Goal: Task Accomplishment & Management: Manage account settings

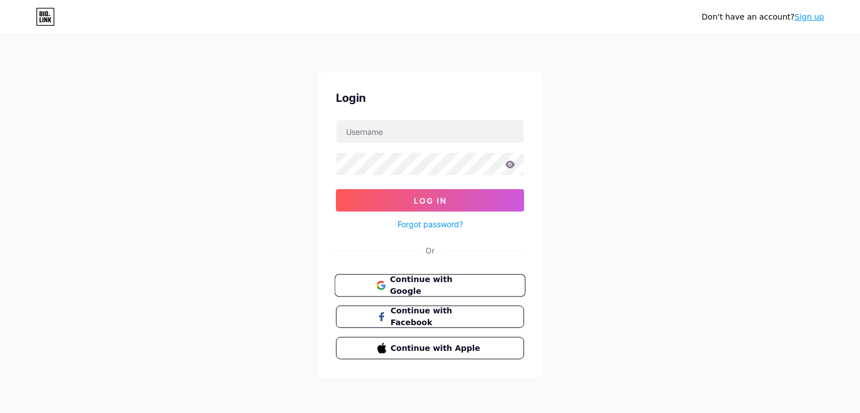
click at [443, 281] on span "Continue with Google" at bounding box center [437, 286] width 94 height 24
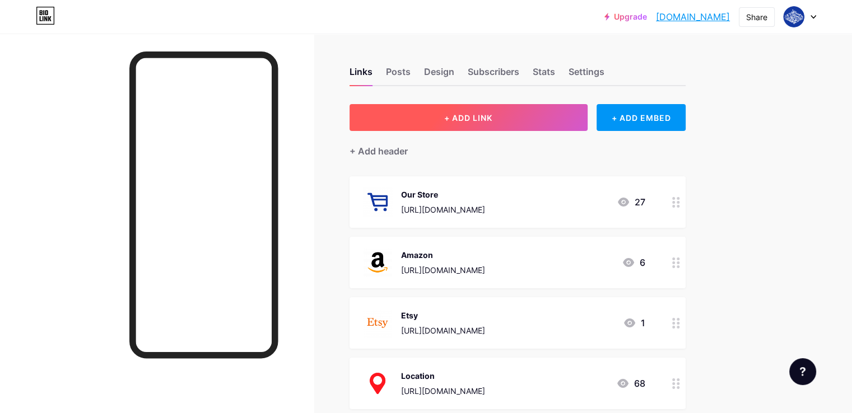
click at [588, 116] on button "+ ADD LINK" at bounding box center [469, 117] width 238 height 27
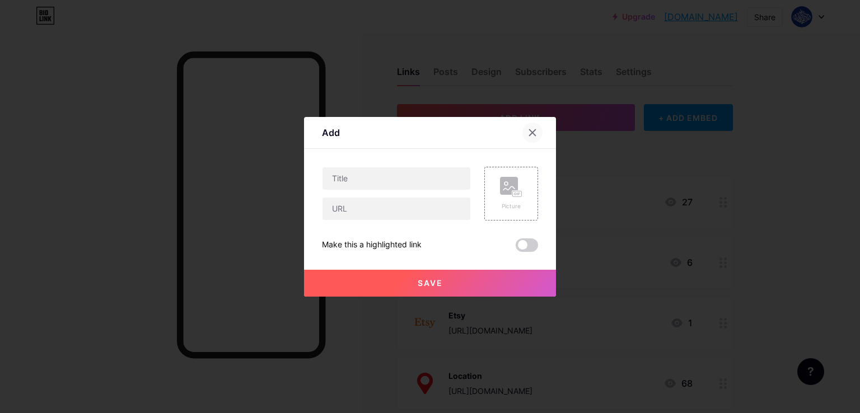
click at [531, 133] on icon at bounding box center [532, 132] width 9 height 9
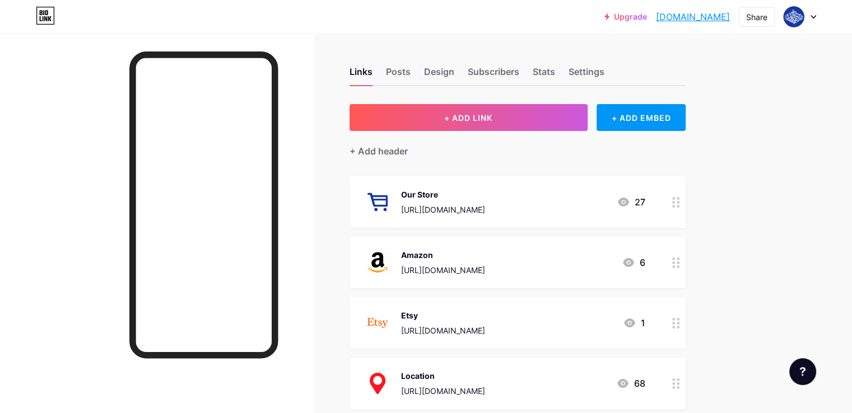
click at [485, 189] on div "Our Store" at bounding box center [443, 195] width 84 height 12
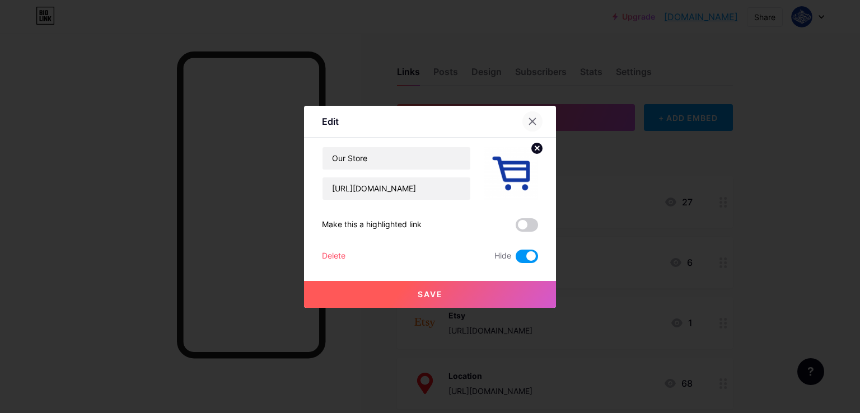
click at [533, 124] on icon at bounding box center [532, 121] width 9 height 9
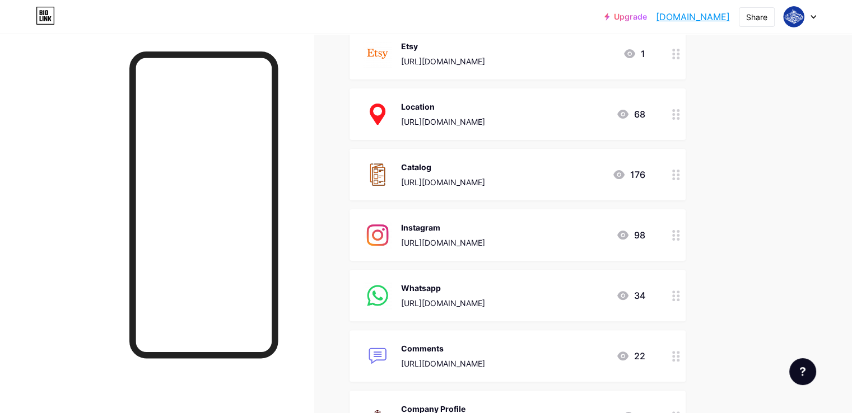
scroll to position [336, 0]
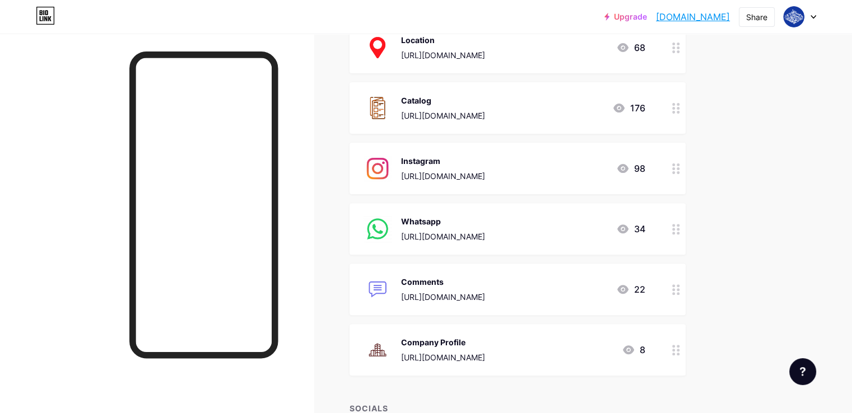
click at [485, 169] on div "Instagram [URL][DOMAIN_NAME]" at bounding box center [443, 168] width 84 height 29
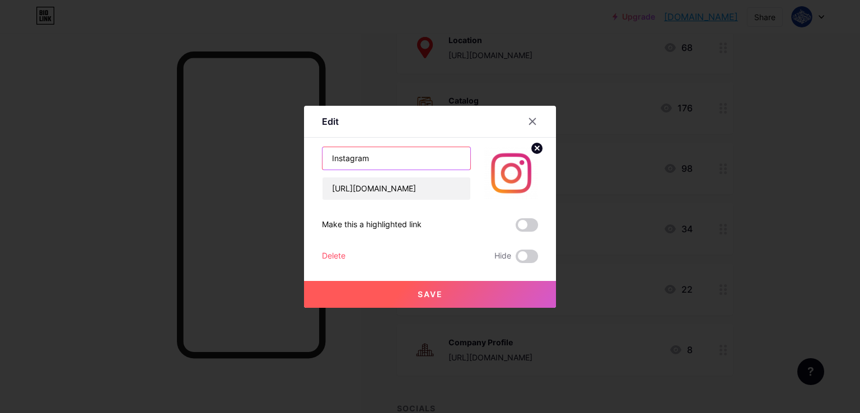
click at [412, 164] on input "Instagram" at bounding box center [397, 158] width 148 height 22
click at [426, 152] on input "Instagram" at bounding box center [397, 158] width 148 height 22
click at [422, 164] on input "Instagram" at bounding box center [397, 158] width 148 height 22
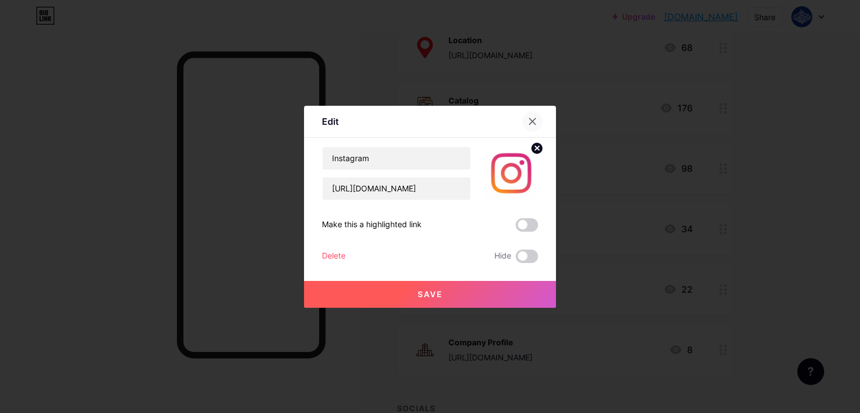
click at [528, 125] on div at bounding box center [533, 121] width 20 height 20
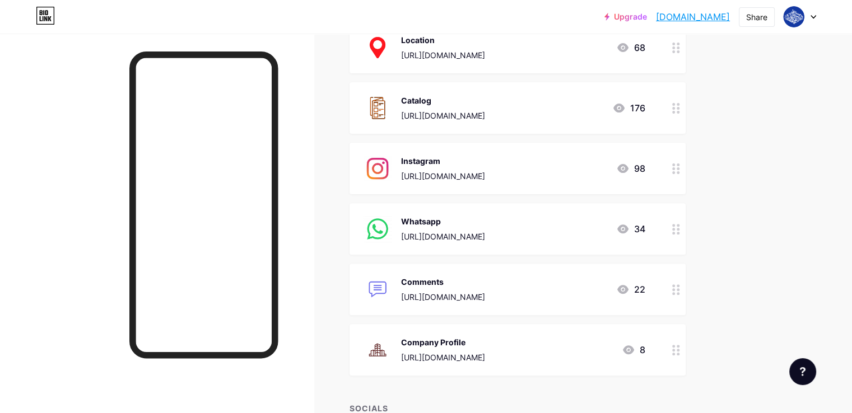
drag, startPoint x: 625, startPoint y: 171, endPoint x: 778, endPoint y: 110, distance: 163.9
click at [733, 110] on div "Links Posts Design Subscribers Stats Settings + ADD LINK + ADD EMBED + Add head…" at bounding box center [366, 152] width 733 height 910
click at [613, 171] on div "Instagram [URL][DOMAIN_NAME] 98" at bounding box center [504, 168] width 282 height 29
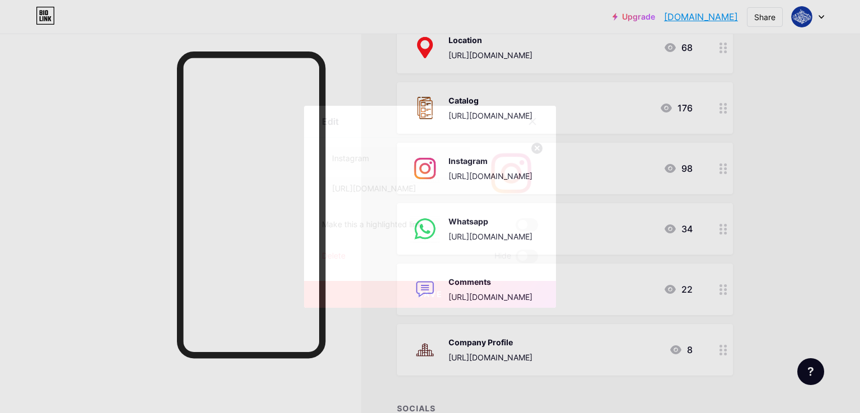
click at [513, 172] on img at bounding box center [512, 174] width 54 height 54
click at [513, 170] on img at bounding box center [512, 174] width 54 height 54
click at [536, 122] on icon at bounding box center [532, 121] width 9 height 9
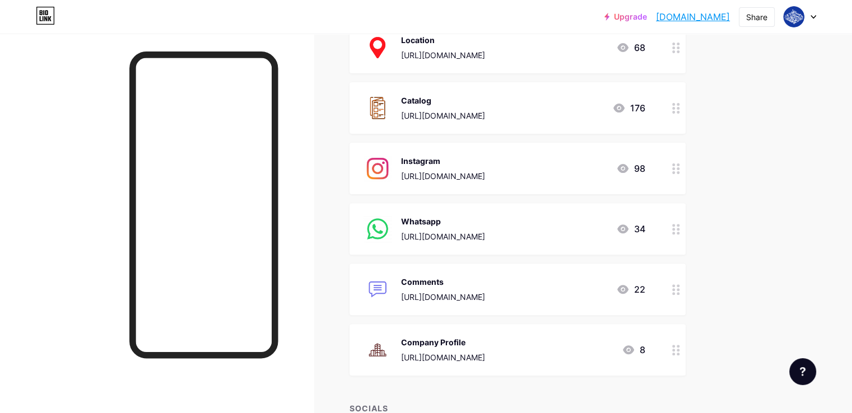
click at [485, 177] on div "[URL][DOMAIN_NAME]" at bounding box center [443, 176] width 84 height 12
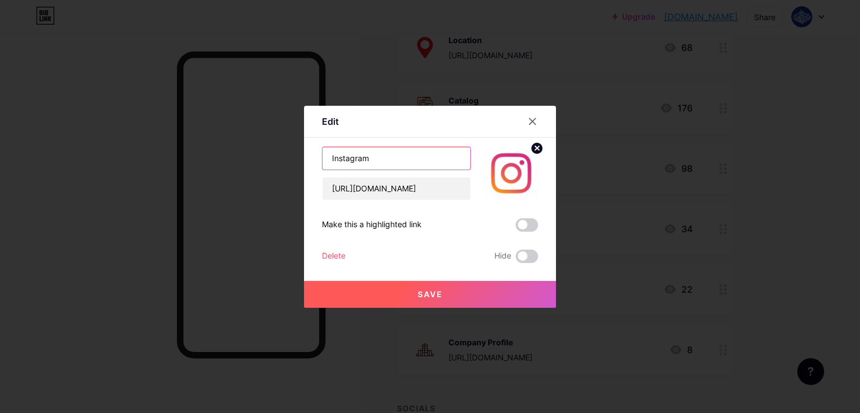
click at [381, 160] on input "Instagram" at bounding box center [397, 158] width 148 height 22
click at [536, 120] on icon at bounding box center [532, 121] width 9 height 9
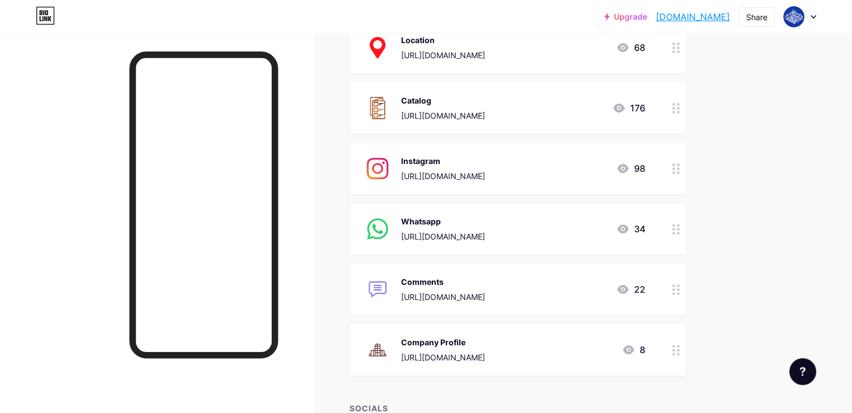
click at [481, 167] on div "Instagram [URL][DOMAIN_NAME]" at bounding box center [443, 168] width 84 height 29
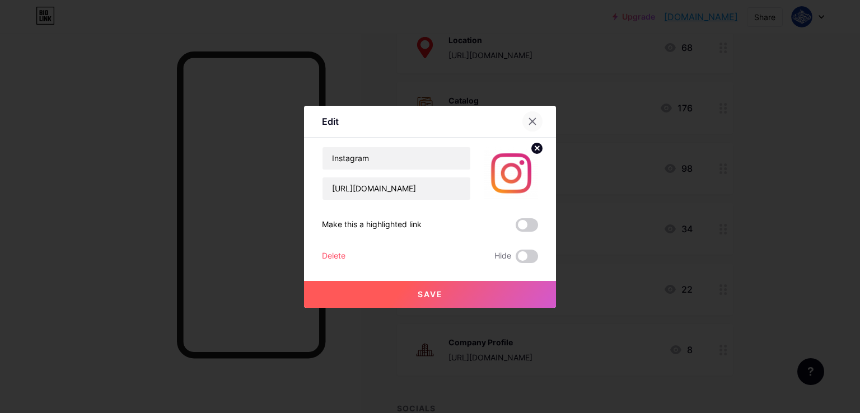
click at [533, 128] on div at bounding box center [533, 121] width 20 height 20
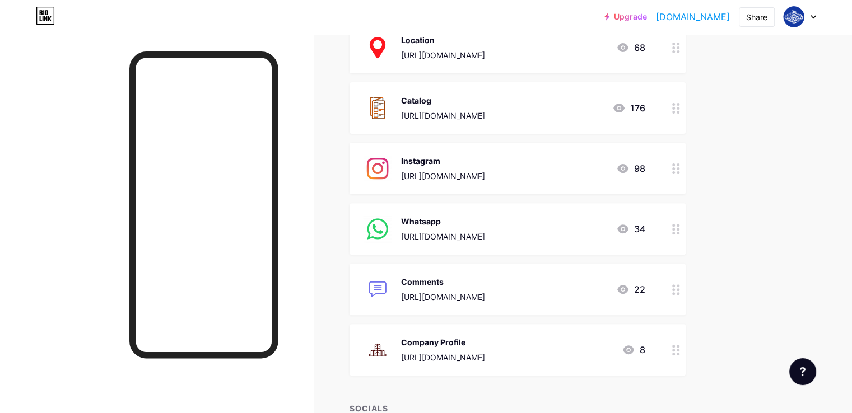
click at [733, 153] on div "Links Posts Design Subscribers Stats Settings + ADD LINK + ADD EMBED + Add head…" at bounding box center [366, 152] width 733 height 910
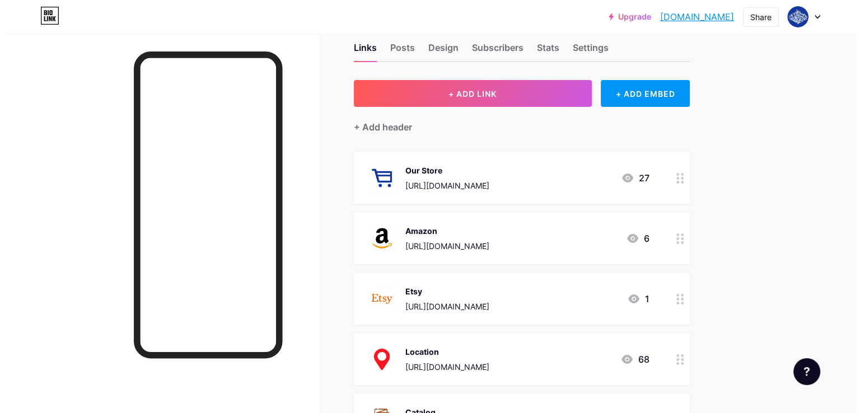
scroll to position [0, 0]
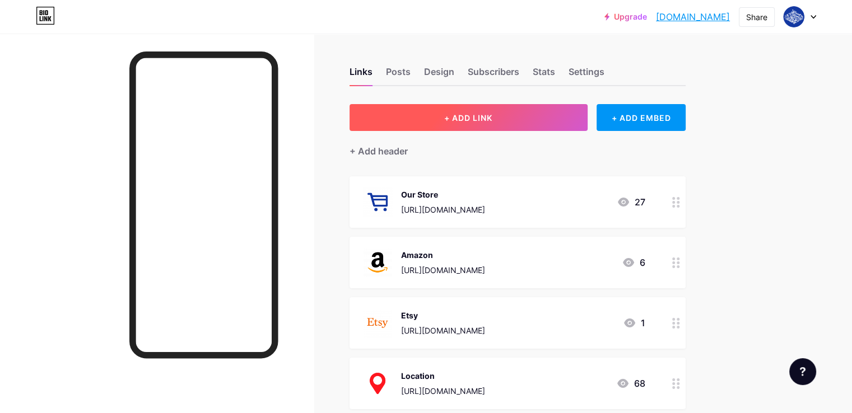
click at [561, 118] on button "+ ADD LINK" at bounding box center [469, 117] width 238 height 27
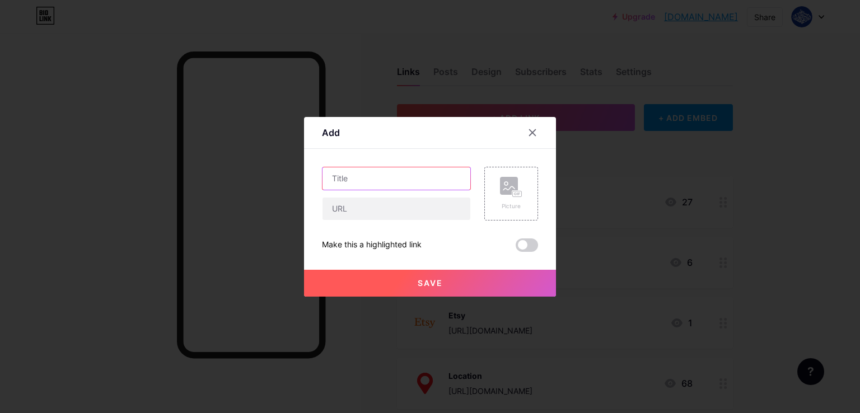
click at [425, 184] on input "text" at bounding box center [397, 179] width 148 height 22
click at [534, 136] on icon at bounding box center [532, 132] width 9 height 9
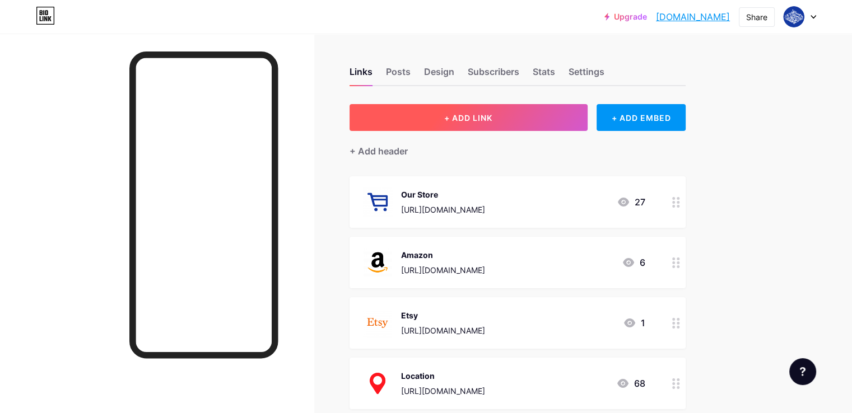
click at [528, 111] on button "+ ADD LINK" at bounding box center [469, 117] width 238 height 27
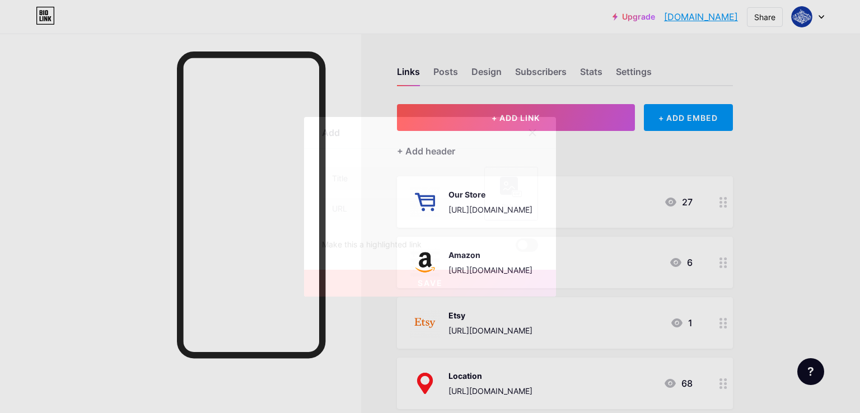
click at [514, 192] on rect at bounding box center [517, 194] width 9 height 6
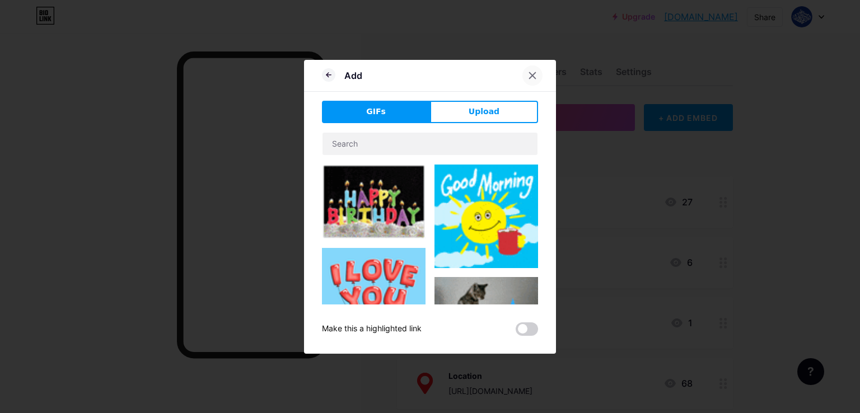
click at [532, 76] on icon at bounding box center [533, 75] width 6 height 6
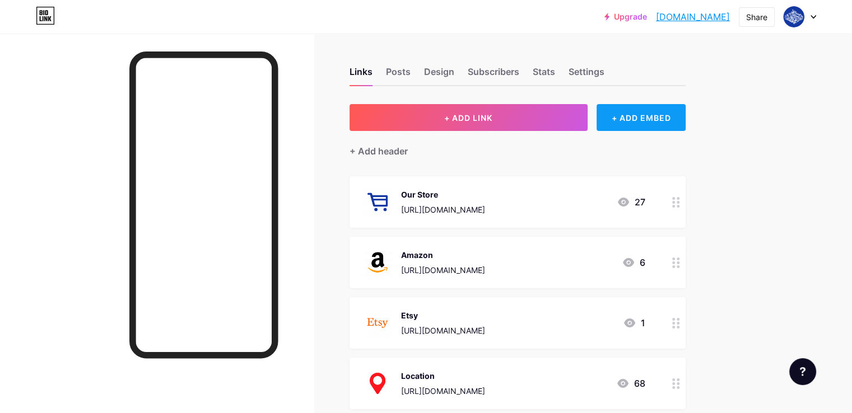
click at [664, 110] on div "+ ADD EMBED" at bounding box center [641, 117] width 89 height 27
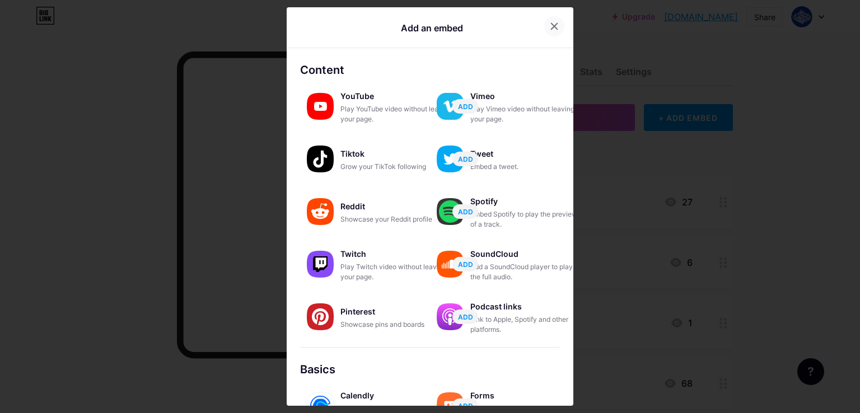
click at [553, 25] on icon at bounding box center [554, 26] width 9 height 9
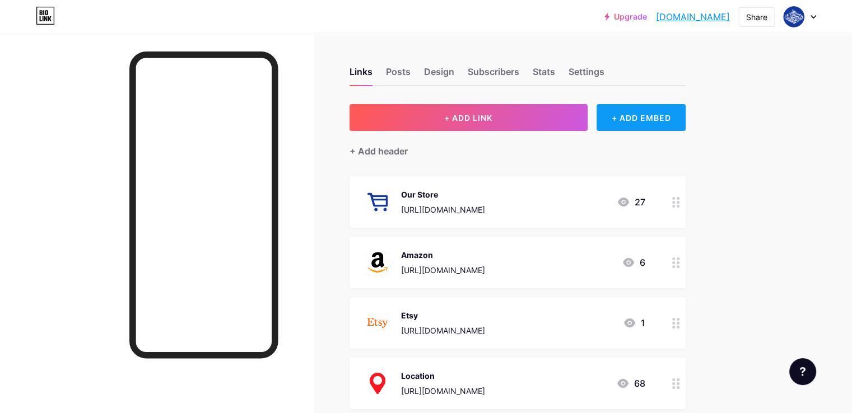
click at [679, 124] on div "+ ADD EMBED" at bounding box center [641, 117] width 89 height 27
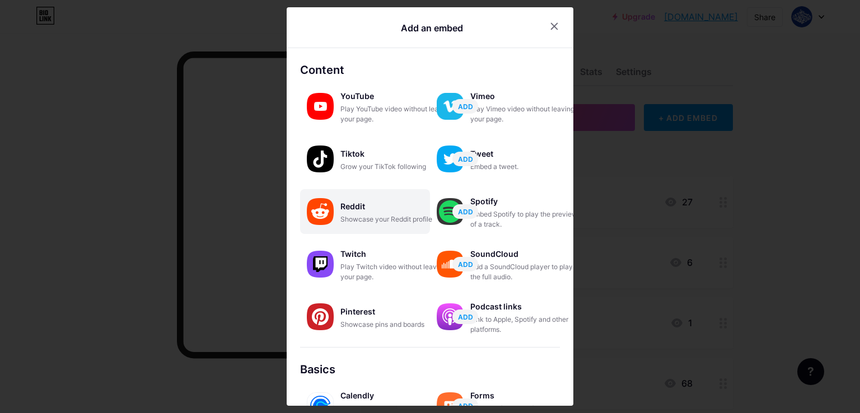
click at [370, 220] on div "Showcase your Reddit profile" at bounding box center [397, 220] width 112 height 10
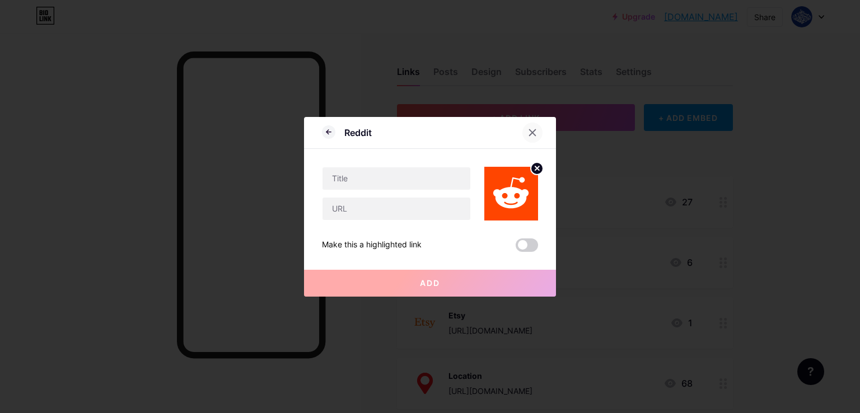
click at [534, 131] on icon at bounding box center [532, 132] width 9 height 9
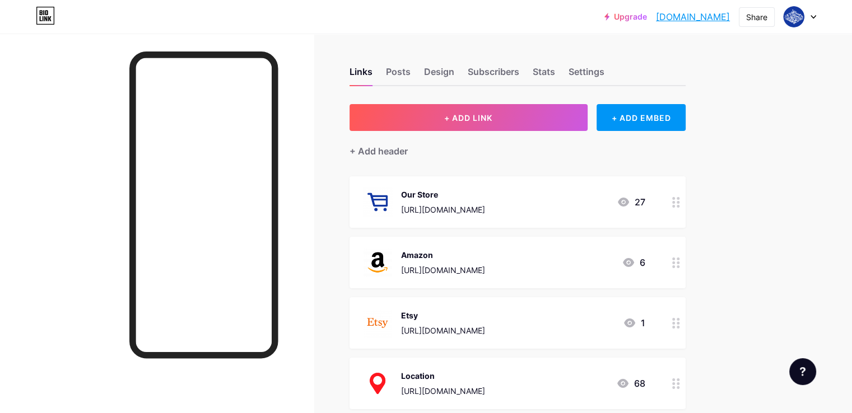
click at [635, 120] on div "+ ADD LINK + ADD EMBED" at bounding box center [518, 117] width 336 height 27
click at [674, 115] on div "+ ADD EMBED" at bounding box center [641, 117] width 89 height 27
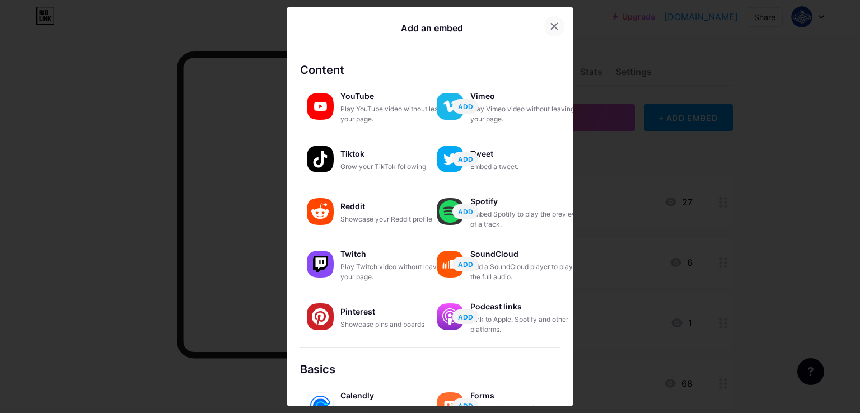
click at [551, 23] on icon at bounding box center [554, 26] width 9 height 9
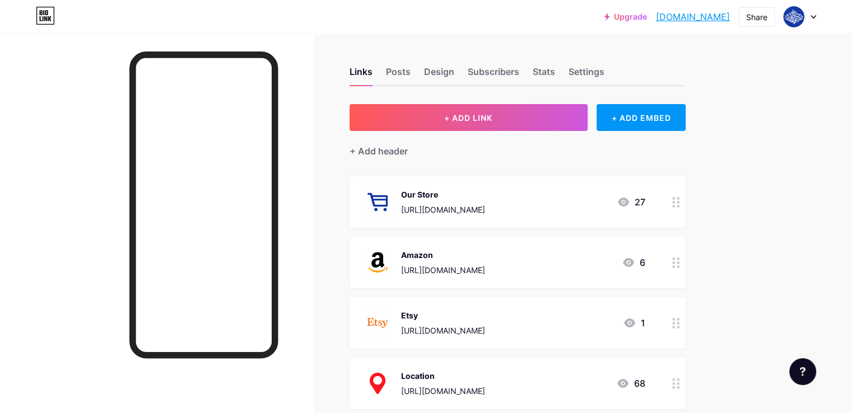
click at [392, 188] on img at bounding box center [377, 202] width 29 height 29
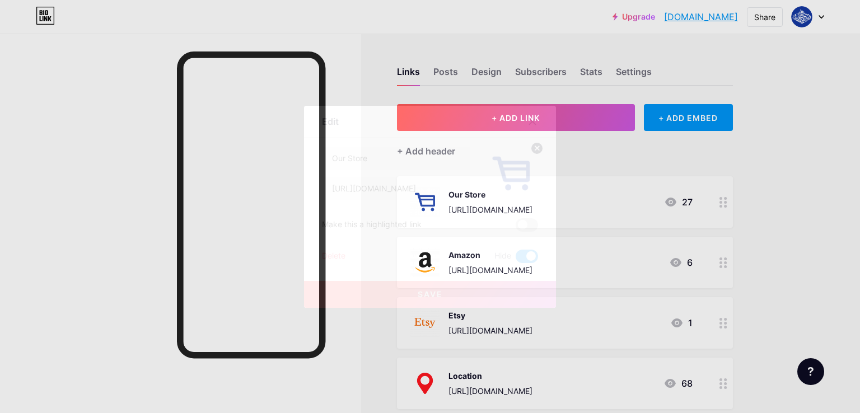
click at [534, 121] on icon at bounding box center [532, 121] width 9 height 9
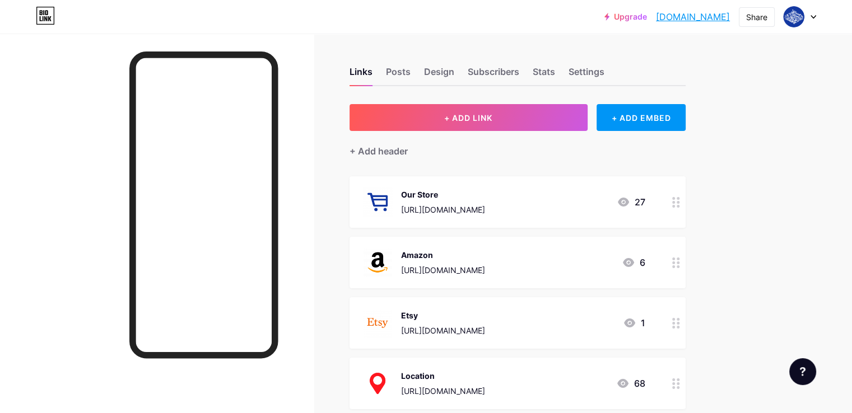
click at [481, 189] on div "Our Store" at bounding box center [443, 195] width 84 height 12
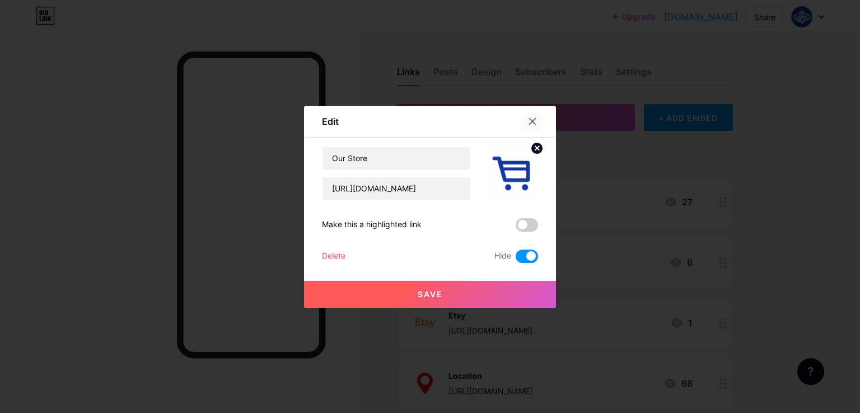
click at [531, 124] on icon at bounding box center [532, 121] width 9 height 9
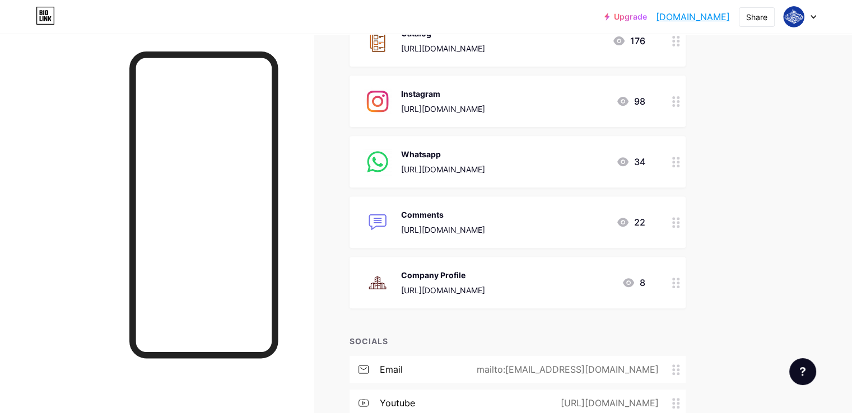
scroll to position [361, 0]
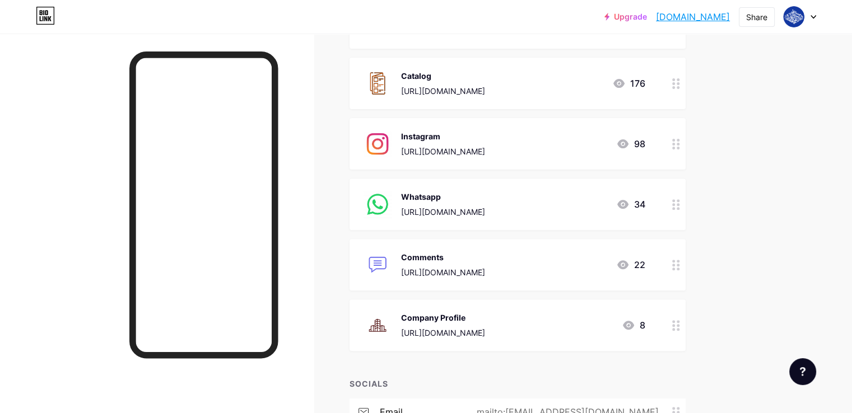
click at [485, 156] on div "[URL][DOMAIN_NAME]" at bounding box center [443, 152] width 84 height 12
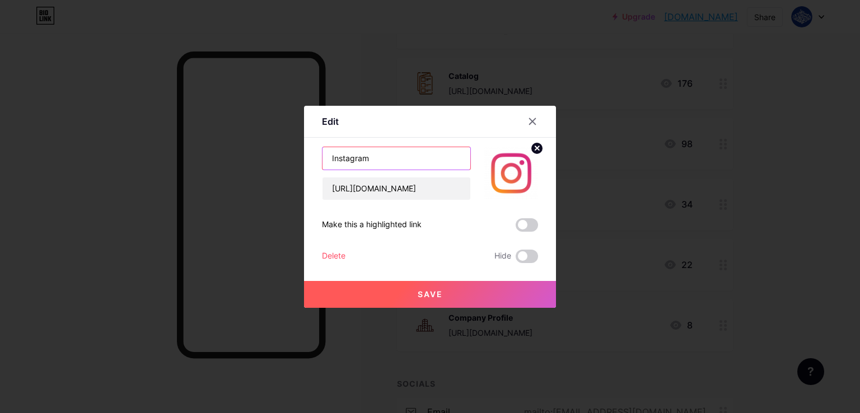
click at [406, 165] on input "Instagram" at bounding box center [397, 158] width 148 height 22
click at [359, 158] on input "Box" at bounding box center [397, 158] width 148 height 22
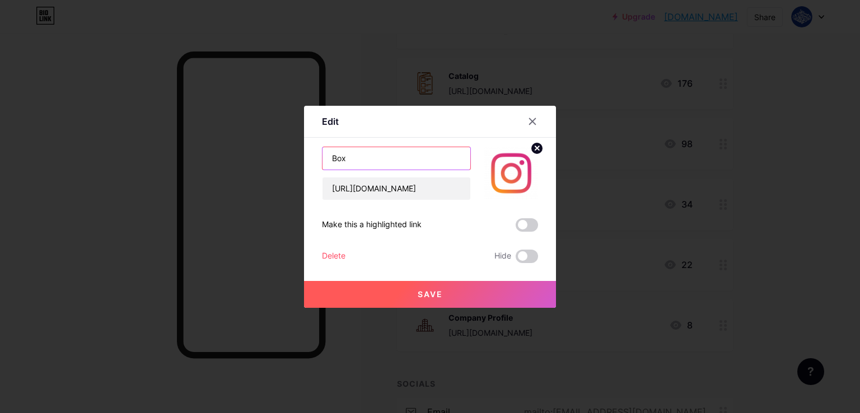
click at [359, 158] on input "Box" at bounding box center [397, 158] width 148 height 22
type input "Instagram"
click at [537, 118] on icon at bounding box center [532, 121] width 9 height 9
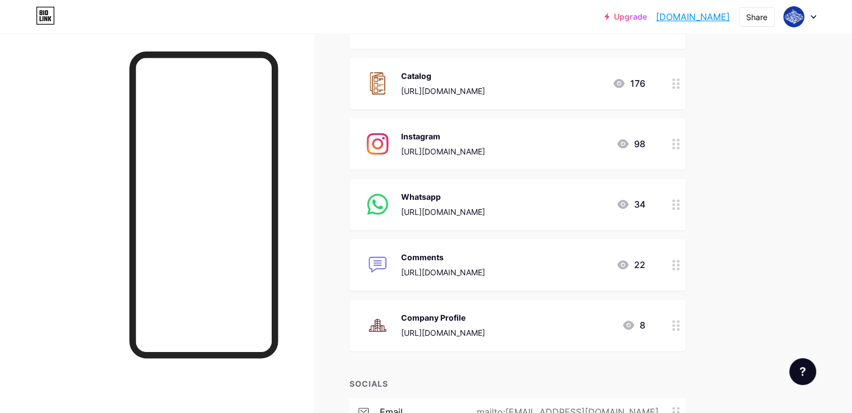
click at [485, 146] on div "[URL][DOMAIN_NAME]" at bounding box center [443, 152] width 84 height 12
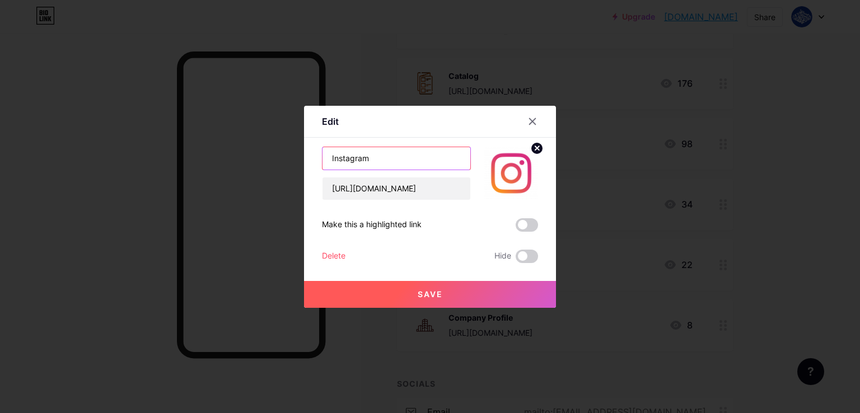
click at [376, 164] on input "Instagram" at bounding box center [397, 158] width 148 height 22
type input "I"
type input "Uniborn_box"
click at [477, 299] on button "Save" at bounding box center [430, 294] width 252 height 27
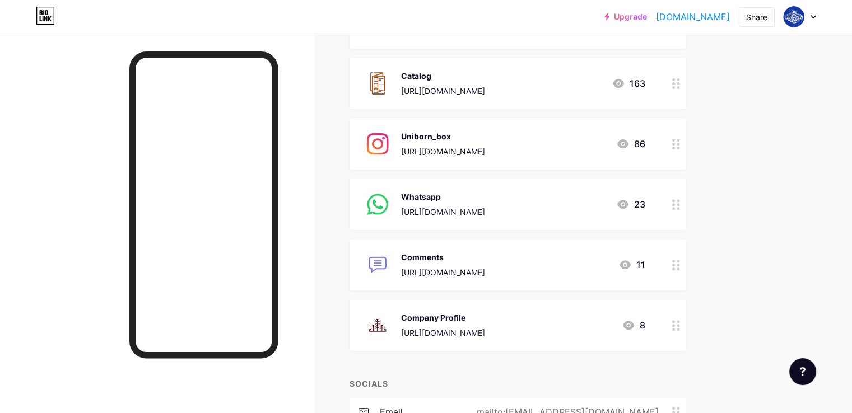
click at [314, 175] on div at bounding box center [157, 240] width 314 height 413
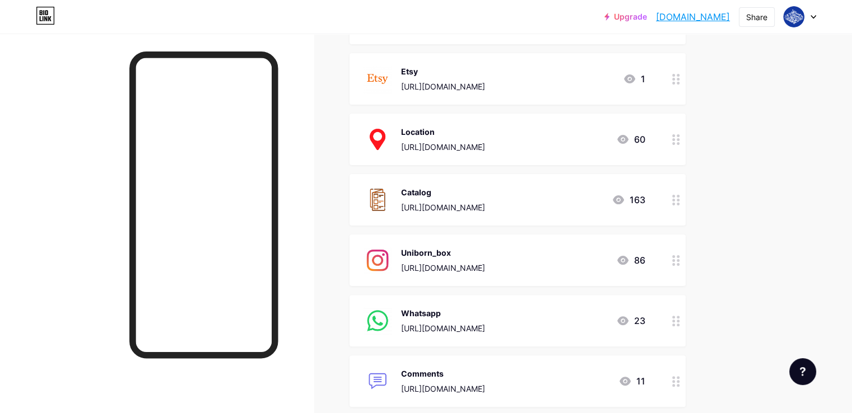
scroll to position [249, 0]
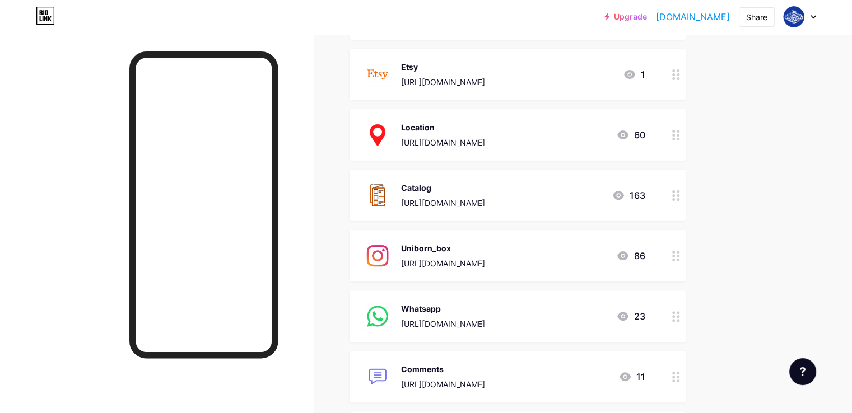
click at [485, 190] on div "Catalog" at bounding box center [443, 188] width 84 height 12
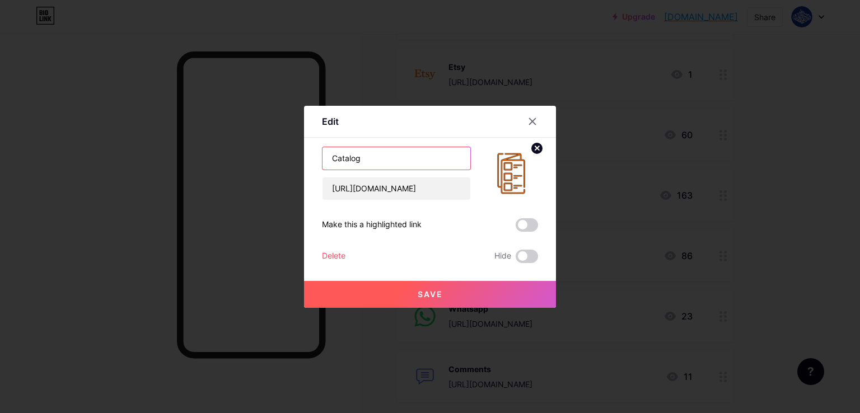
click at [415, 157] on input "Catalog" at bounding box center [397, 158] width 148 height 22
click at [423, 156] on input "Catalog" at bounding box center [397, 158] width 148 height 22
click at [412, 159] on input "Catalog_Box" at bounding box center [397, 158] width 148 height 22
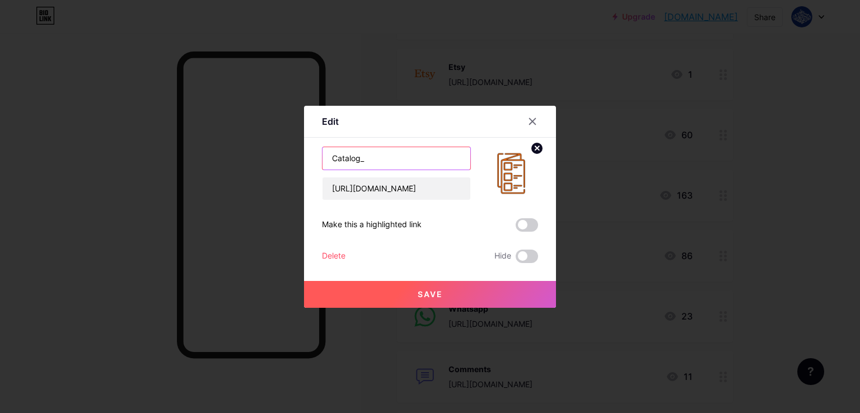
type input "Catalog"
click at [528, 120] on icon at bounding box center [532, 121] width 9 height 9
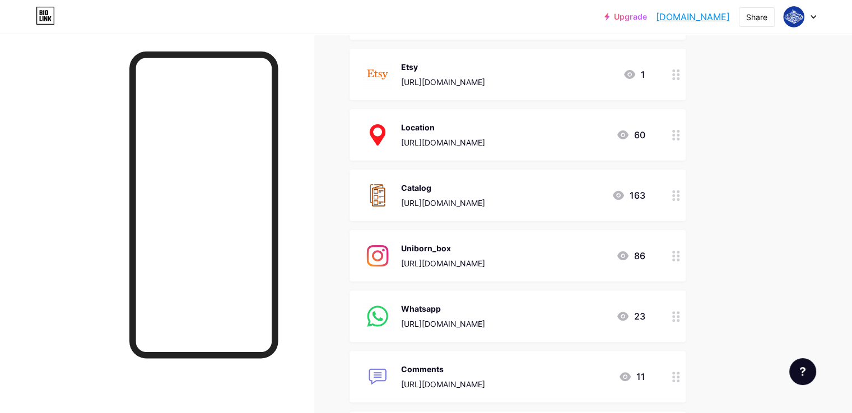
click at [485, 245] on div "Uniborn_box" at bounding box center [443, 249] width 84 height 12
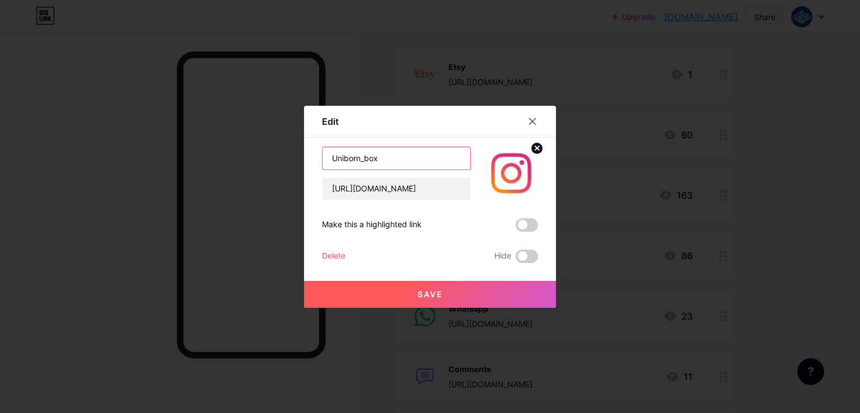
drag, startPoint x: 391, startPoint y: 161, endPoint x: 174, endPoint y: 162, distance: 217.4
click at [174, 162] on div "Edit Content YouTube Play YouTube video without leaving your page. ADD Vimeo Pl…" at bounding box center [430, 206] width 860 height 413
type input "Instagram"
click at [433, 299] on button "Save" at bounding box center [430, 294] width 252 height 27
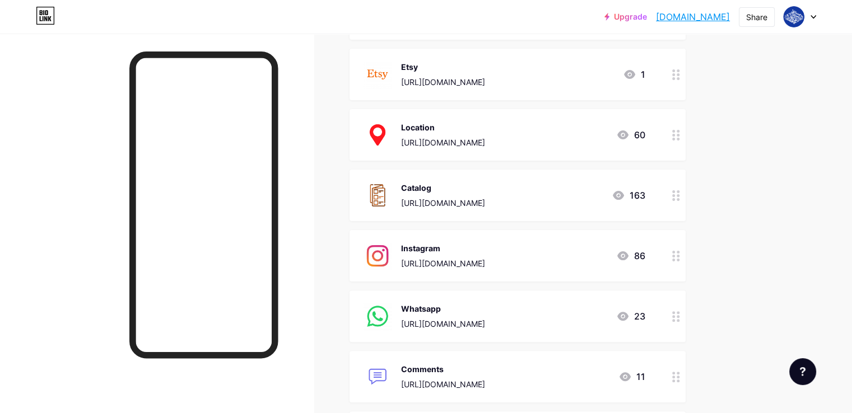
click at [485, 259] on div "[URL][DOMAIN_NAME]" at bounding box center [443, 264] width 84 height 12
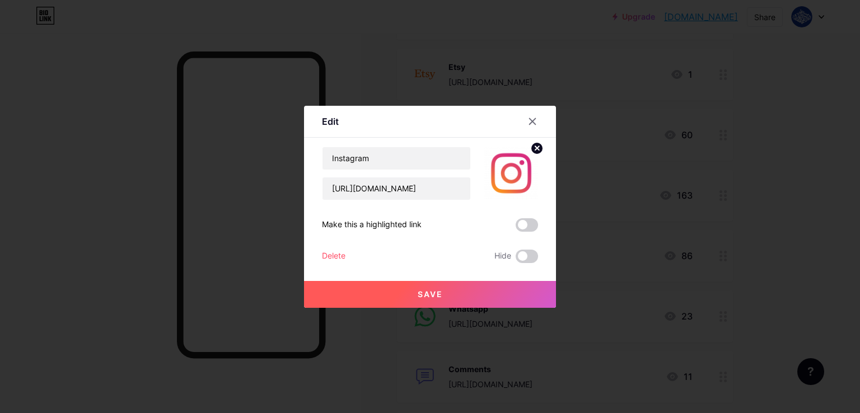
click at [535, 122] on icon at bounding box center [532, 121] width 9 height 9
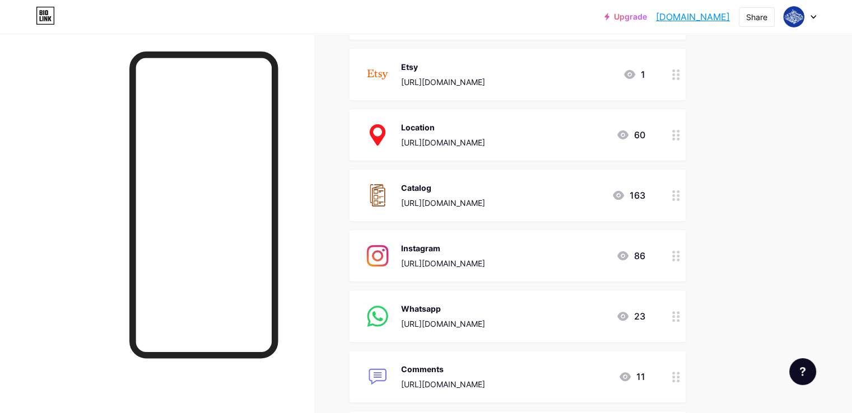
click at [680, 254] on icon at bounding box center [676, 256] width 8 height 11
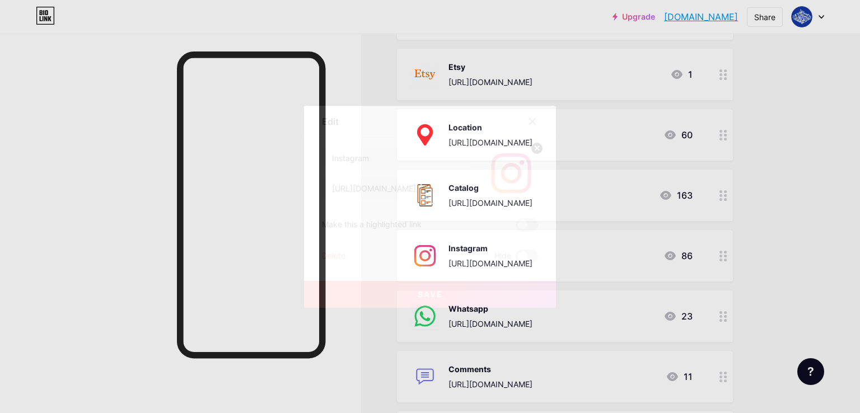
click at [536, 118] on icon at bounding box center [532, 121] width 9 height 9
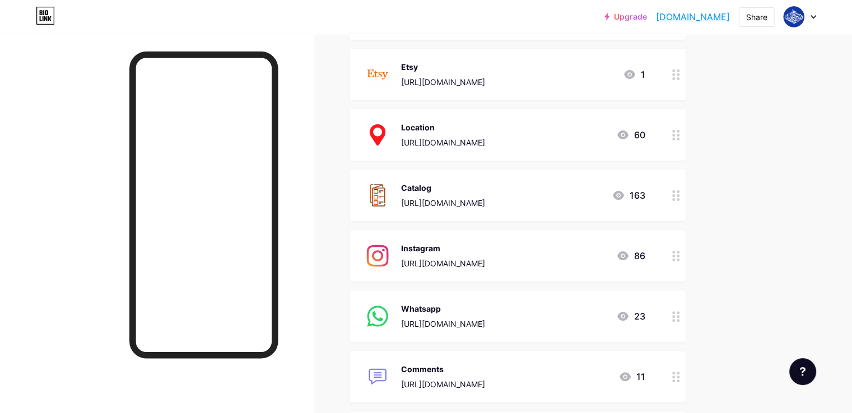
drag, startPoint x: 518, startPoint y: 246, endPoint x: 390, endPoint y: 227, distance: 129.1
click at [390, 227] on div "Links Posts Design Subscribers Stats Settings + ADD LINK + ADD EMBED + Add head…" at bounding box center [366, 240] width 733 height 910
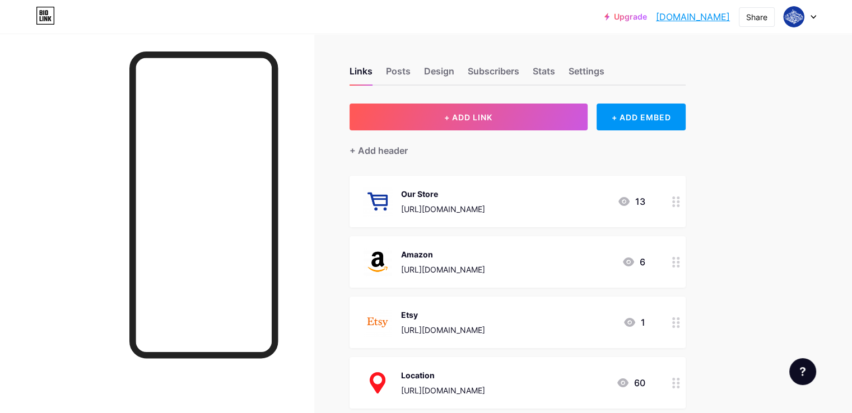
scroll to position [0, 0]
click at [411, 73] on div "Posts" at bounding box center [398, 75] width 25 height 20
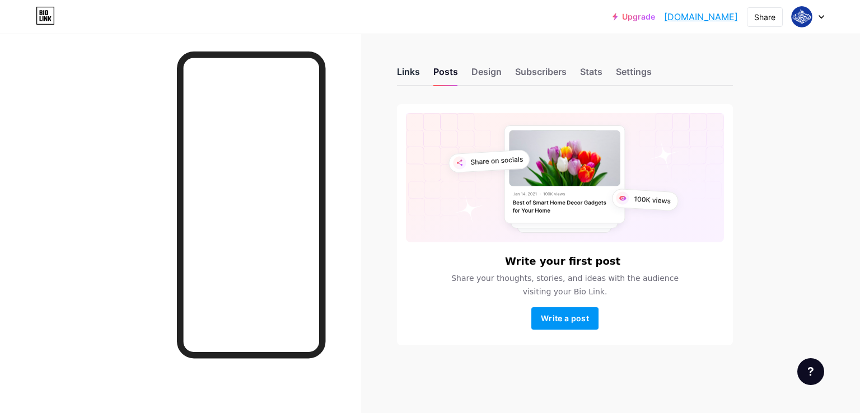
click at [412, 68] on div "Links" at bounding box center [408, 75] width 23 height 20
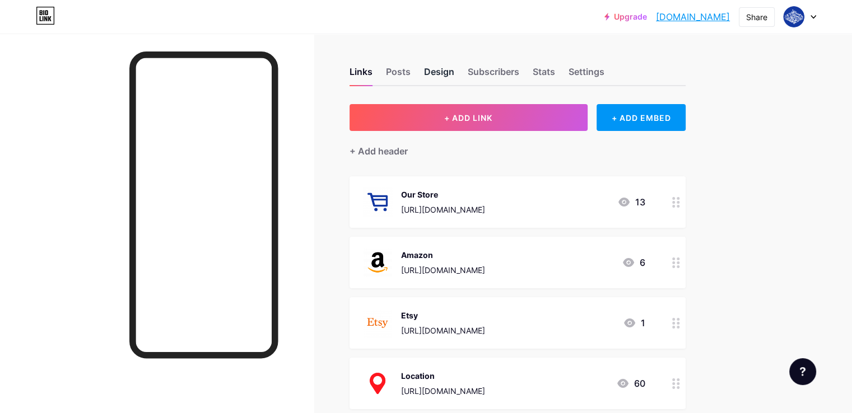
click at [454, 68] on div "Design" at bounding box center [439, 75] width 30 height 20
click at [519, 67] on div "Subscribers" at bounding box center [494, 75] width 52 height 20
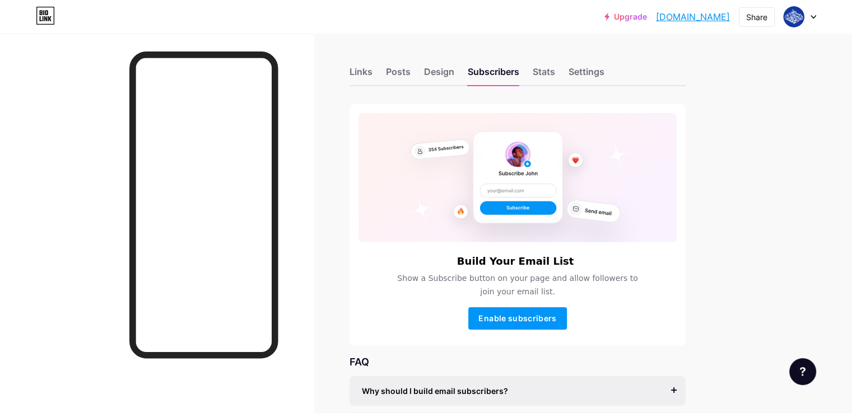
click at [580, 72] on div "Links Posts Design Subscribers Stats Settings" at bounding box center [518, 66] width 336 height 39
click at [555, 71] on div "Stats" at bounding box center [544, 75] width 22 height 20
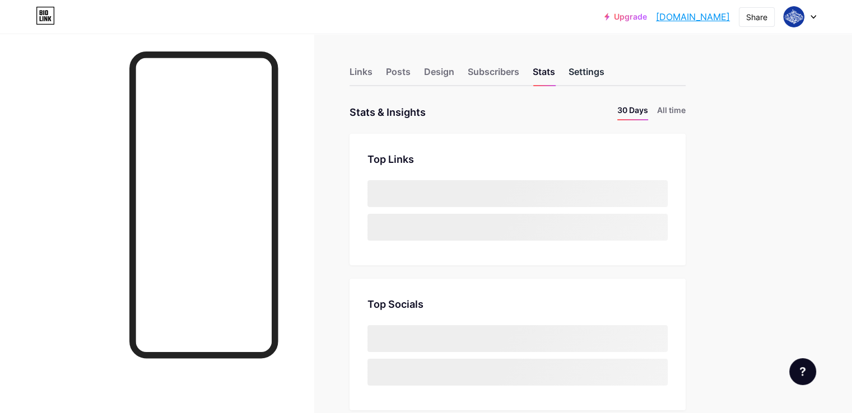
click at [604, 69] on div "Settings" at bounding box center [587, 75] width 36 height 20
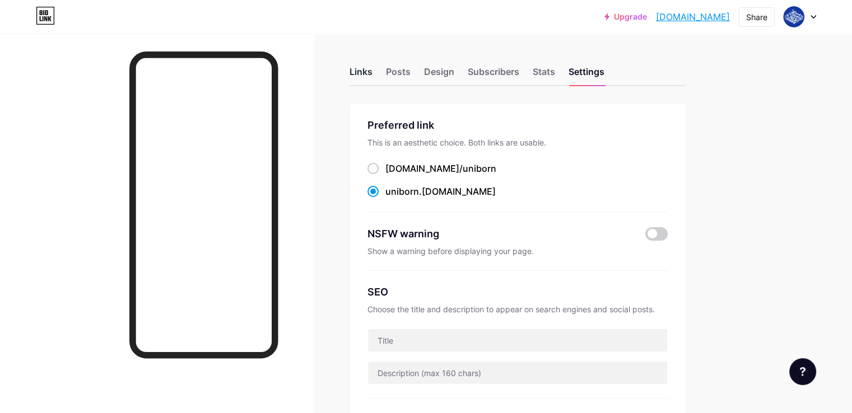
click at [373, 69] on div "Links" at bounding box center [361, 75] width 23 height 20
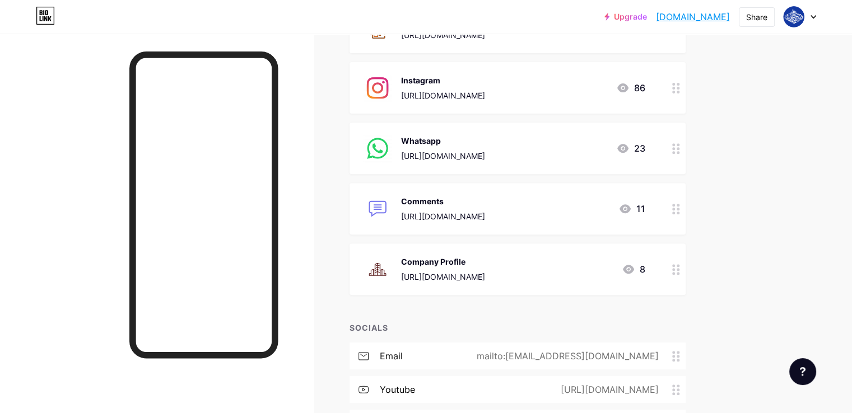
scroll to position [361, 0]
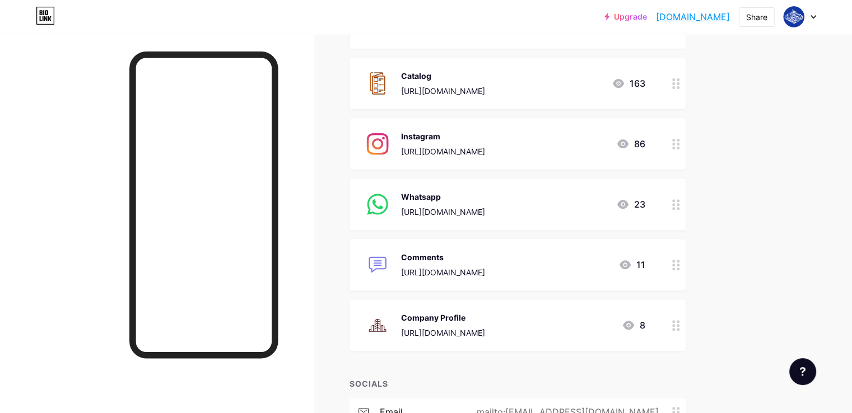
click at [485, 317] on div "Company Profile" at bounding box center [443, 318] width 84 height 12
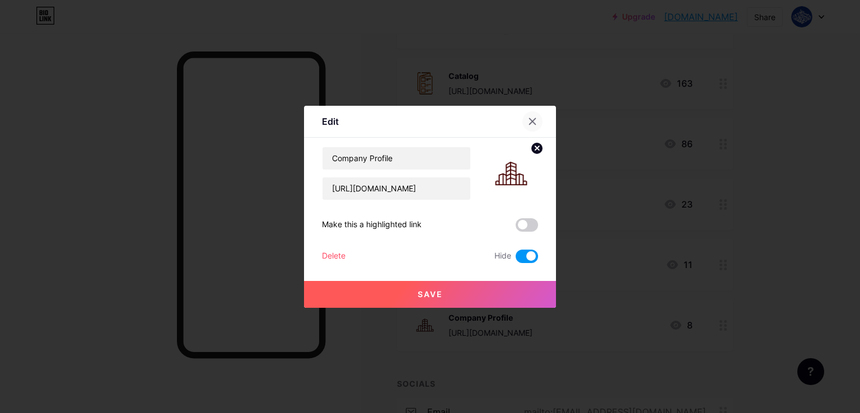
click at [534, 123] on icon at bounding box center [533, 121] width 6 height 6
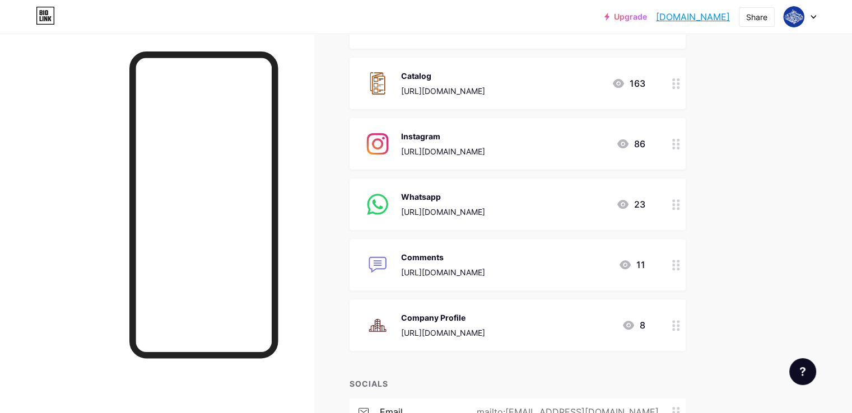
click at [468, 202] on div "Whatsapp [URL][DOMAIN_NAME]" at bounding box center [443, 204] width 84 height 29
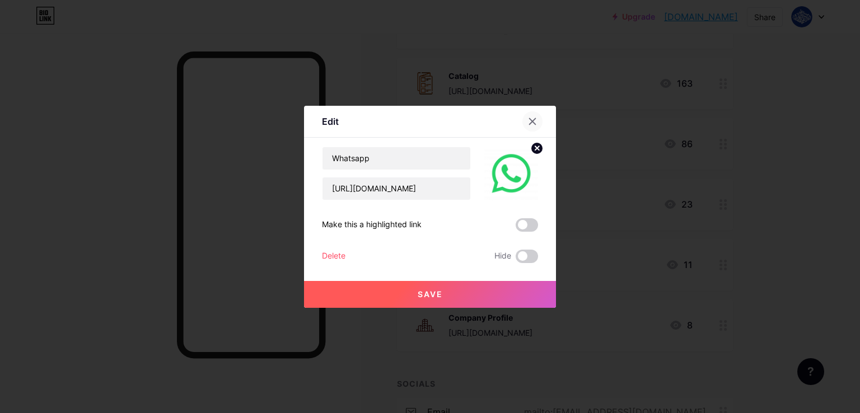
click at [528, 128] on div at bounding box center [533, 121] width 20 height 20
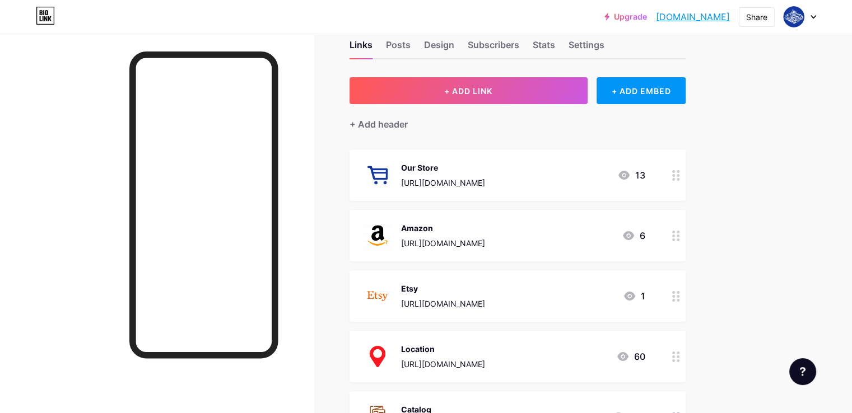
scroll to position [25, 0]
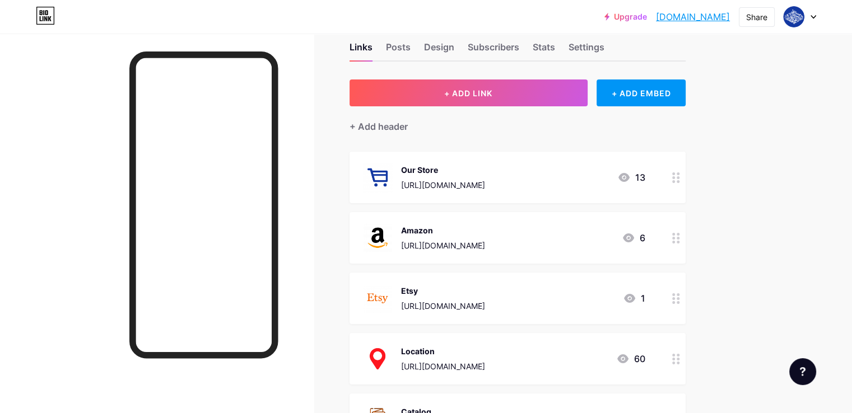
click at [481, 174] on div "Our Store" at bounding box center [443, 170] width 84 height 12
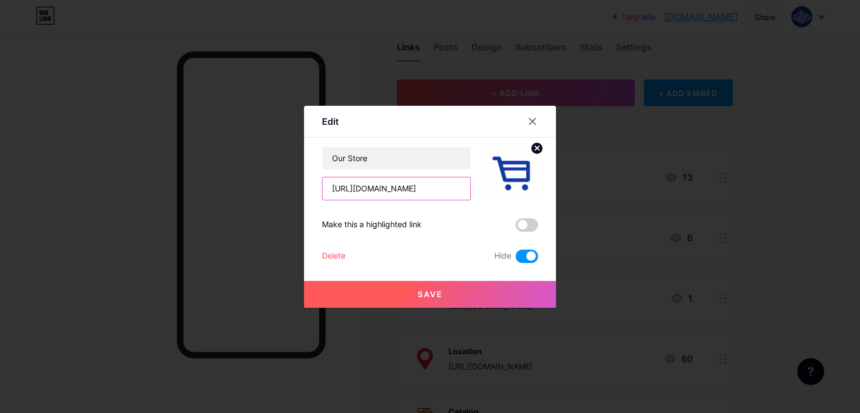
click at [411, 193] on input "[URL][DOMAIN_NAME]" at bounding box center [397, 189] width 148 height 22
click at [536, 123] on icon at bounding box center [532, 121] width 9 height 9
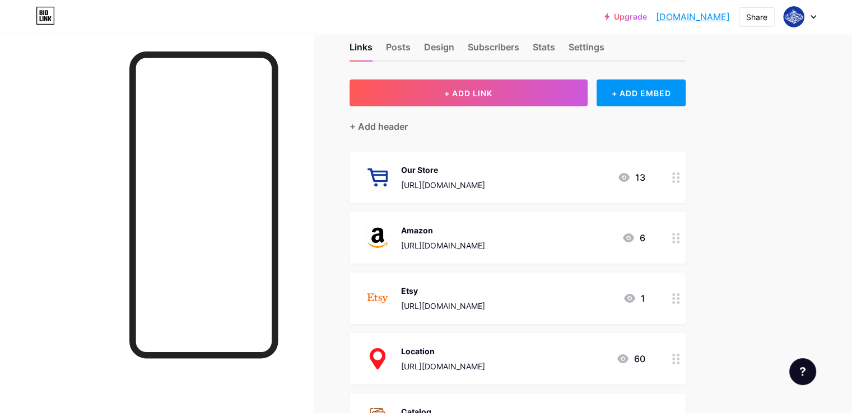
click at [484, 180] on div "[URL][DOMAIN_NAME]" at bounding box center [443, 185] width 84 height 12
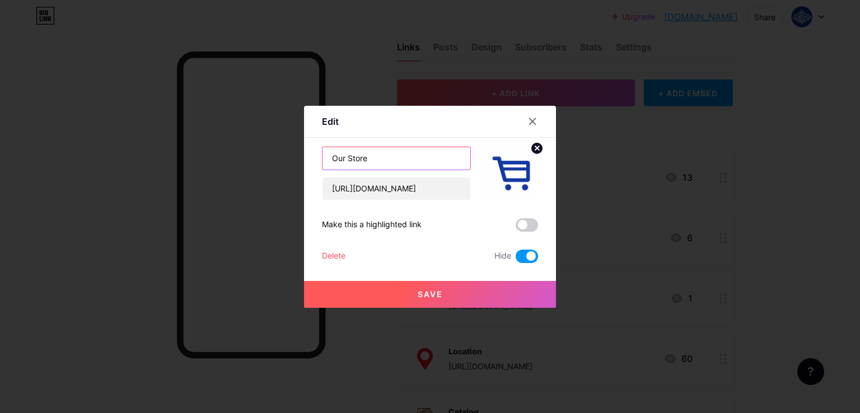
click at [408, 167] on input "Our Store" at bounding box center [397, 158] width 148 height 22
click at [533, 125] on div at bounding box center [533, 121] width 20 height 20
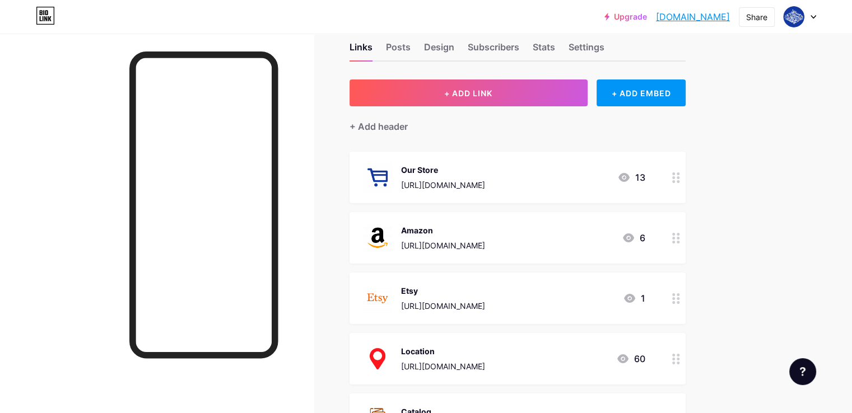
click at [551, 187] on div "Our Store [URL][DOMAIN_NAME] 13" at bounding box center [504, 177] width 282 height 29
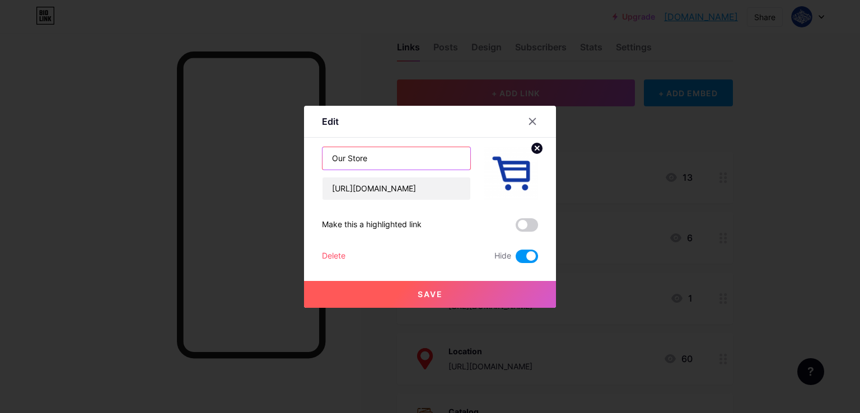
click at [385, 161] on input "Our Store" at bounding box center [397, 158] width 148 height 22
type input "W"
click at [534, 124] on icon at bounding box center [532, 121] width 9 height 9
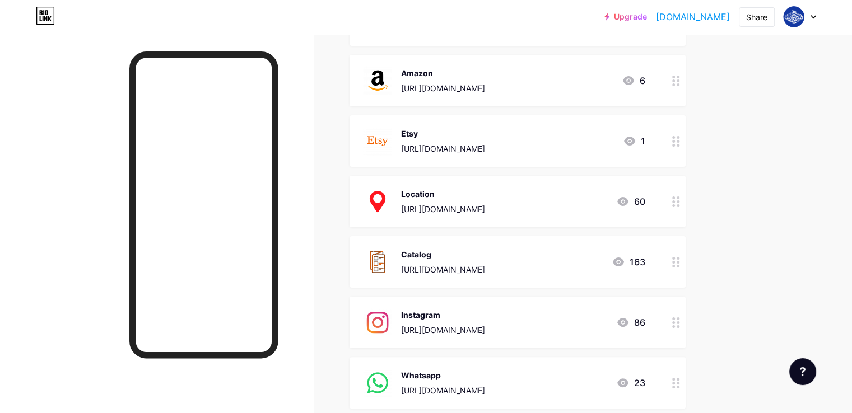
scroll to position [193, 0]
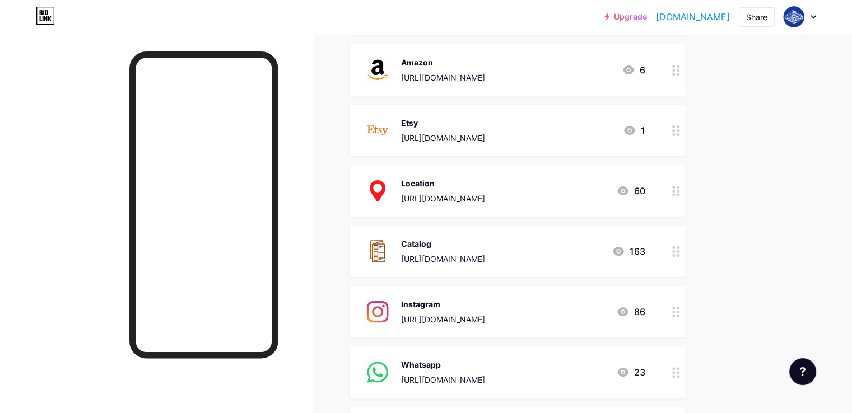
click at [485, 315] on div "[URL][DOMAIN_NAME]" at bounding box center [443, 320] width 84 height 12
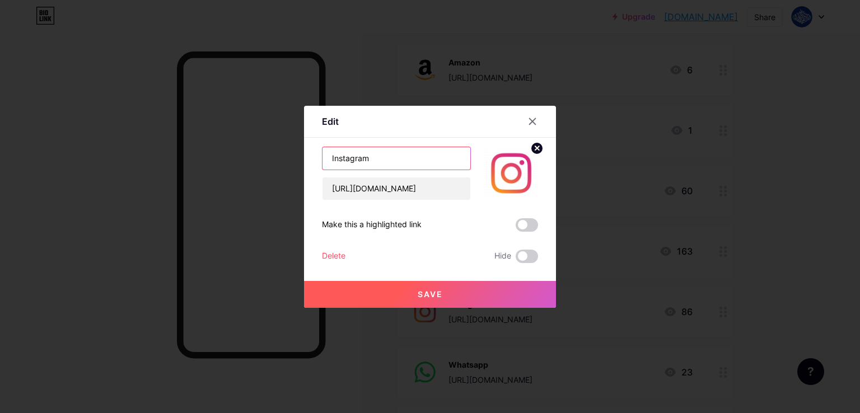
click at [391, 165] on input "Instagram" at bounding box center [397, 158] width 148 height 22
click at [391, 162] on input "Instagram" at bounding box center [397, 158] width 148 height 22
type input "Instagram_Box"
click at [409, 289] on button "Save" at bounding box center [430, 294] width 252 height 27
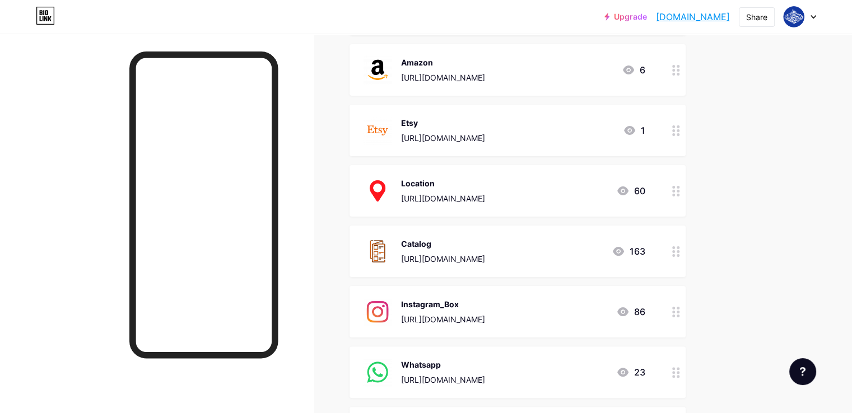
click at [472, 295] on div "Instagram_Box [URL][DOMAIN_NAME] 86" at bounding box center [518, 312] width 336 height 52
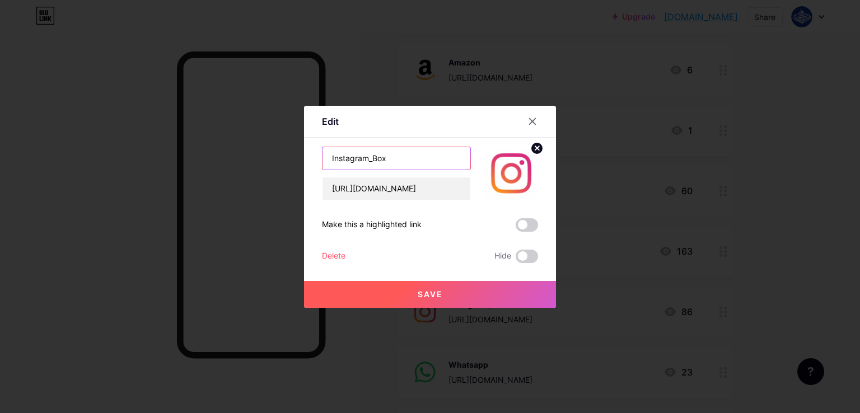
drag, startPoint x: 370, startPoint y: 160, endPoint x: 213, endPoint y: 167, distance: 156.4
click at [213, 167] on div "Edit Content YouTube Play YouTube video without leaving your page. ADD Vimeo Pl…" at bounding box center [430, 206] width 860 height 413
type input "Uniborn_Box"
click at [454, 289] on button "Save" at bounding box center [430, 294] width 252 height 27
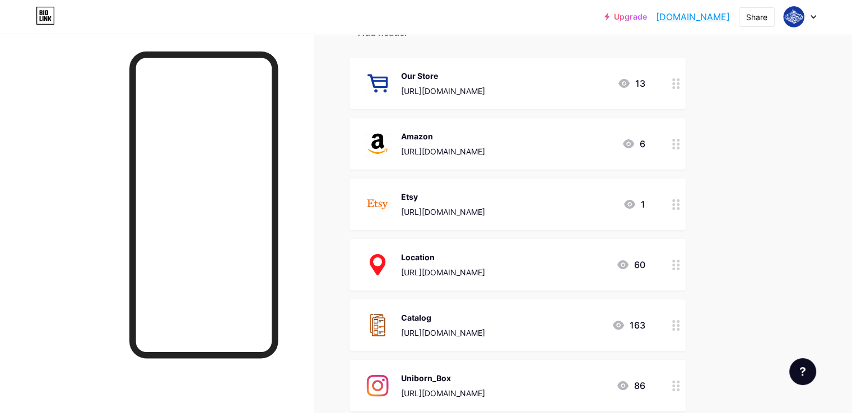
scroll to position [0, 0]
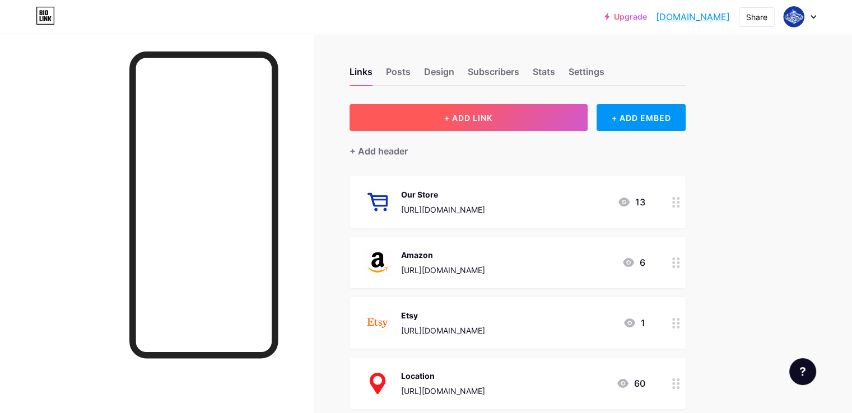
click at [533, 124] on button "+ ADD LINK" at bounding box center [469, 117] width 238 height 27
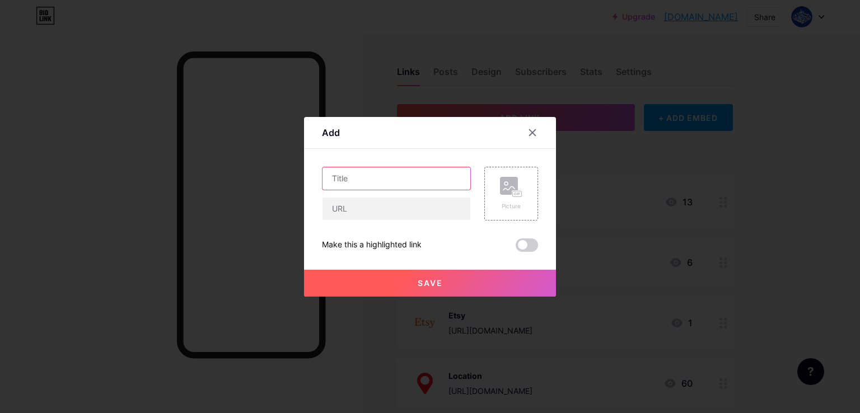
click at [380, 184] on input "text" at bounding box center [397, 179] width 148 height 22
type input "Uniborn_Arts"
click at [379, 212] on input "text" at bounding box center [397, 209] width 148 height 22
click at [459, 299] on div at bounding box center [430, 206] width 860 height 413
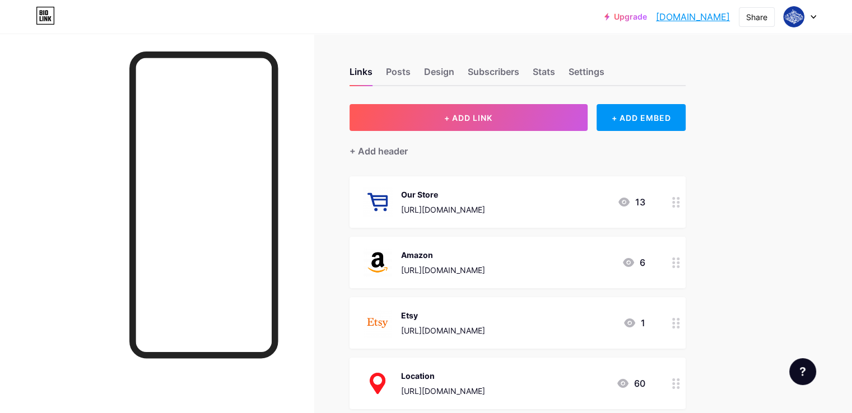
click at [460, 287] on div "Amazon [URL][DOMAIN_NAME] 6" at bounding box center [518, 263] width 336 height 52
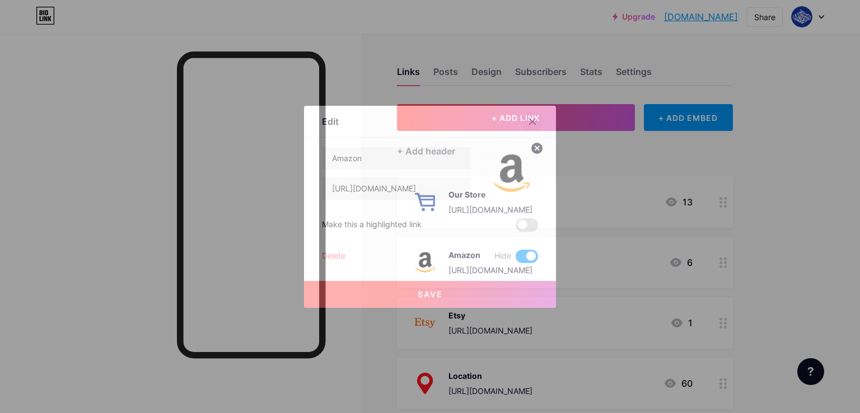
click at [533, 126] on div at bounding box center [533, 121] width 20 height 20
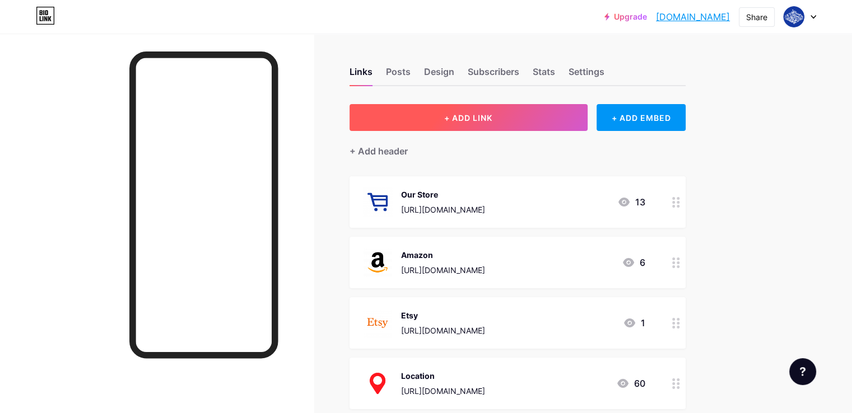
click at [506, 129] on button "+ ADD LINK" at bounding box center [469, 117] width 238 height 27
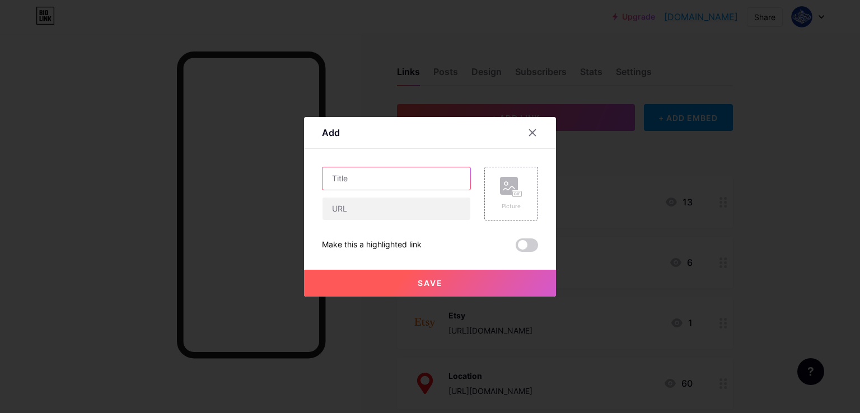
click at [420, 185] on input "text" at bounding box center [397, 179] width 148 height 22
click at [370, 183] on input "Uniborn_arts" at bounding box center [397, 179] width 148 height 22
type input "Uniborn_Arts"
click at [429, 276] on button "Save" at bounding box center [430, 283] width 252 height 27
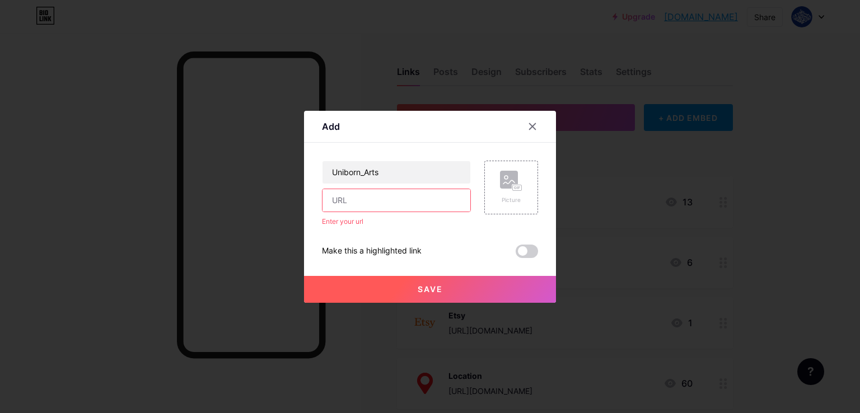
click at [392, 204] on input "text" at bounding box center [397, 200] width 148 height 22
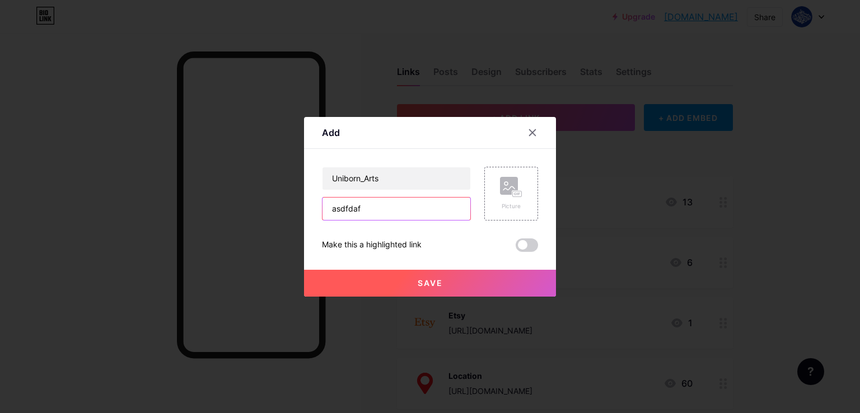
type input "asdfdaf"
click at [417, 279] on button "Save" at bounding box center [430, 283] width 252 height 27
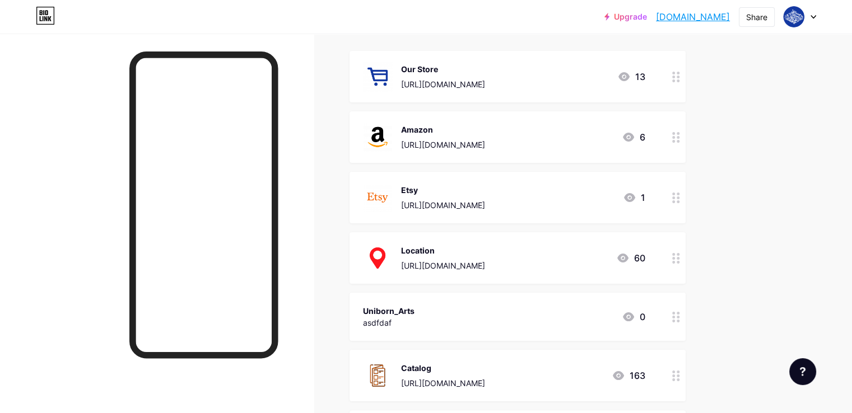
scroll to position [224, 0]
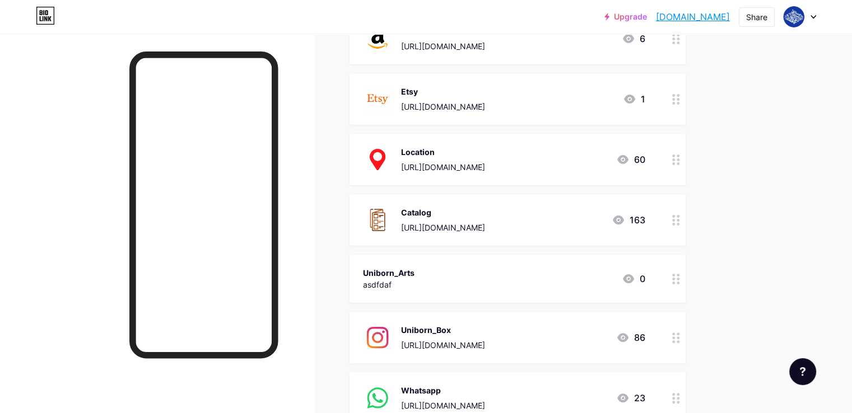
click at [733, 241] on div "Links Posts Design Subscribers Stats Settings + ADD LINK + ADD EMBED + Add head…" at bounding box center [366, 293] width 733 height 967
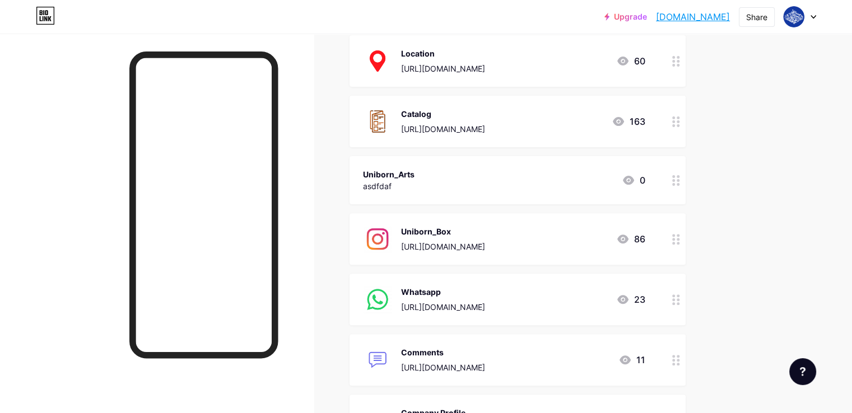
scroll to position [336, 0]
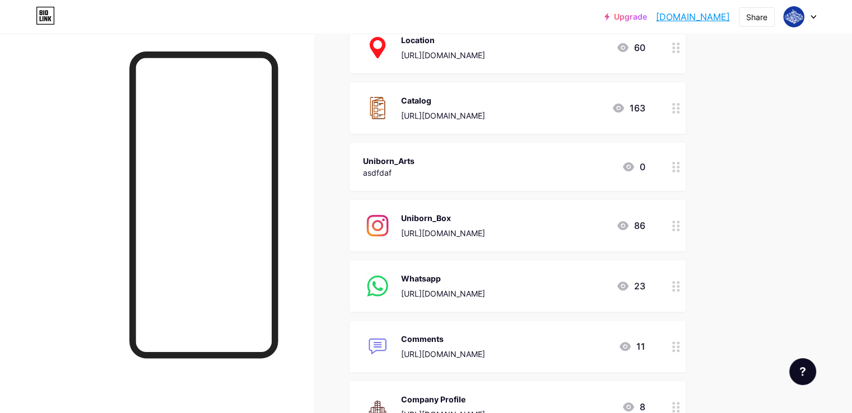
click at [485, 223] on div "Uniborn_Box [URL][DOMAIN_NAME]" at bounding box center [443, 225] width 84 height 29
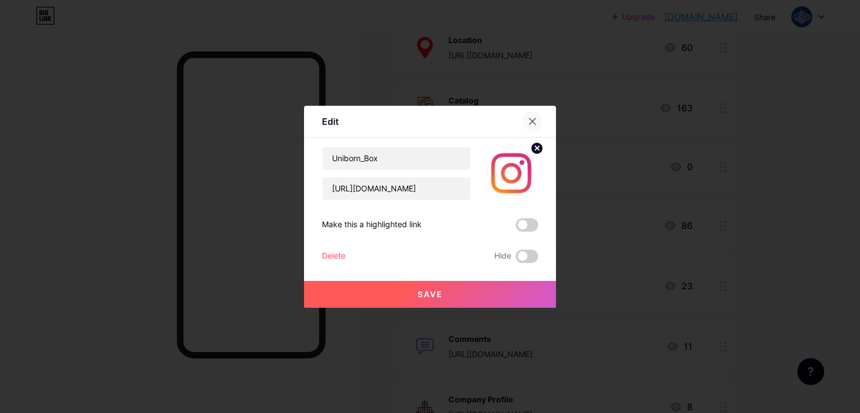
click at [533, 126] on div at bounding box center [533, 121] width 20 height 20
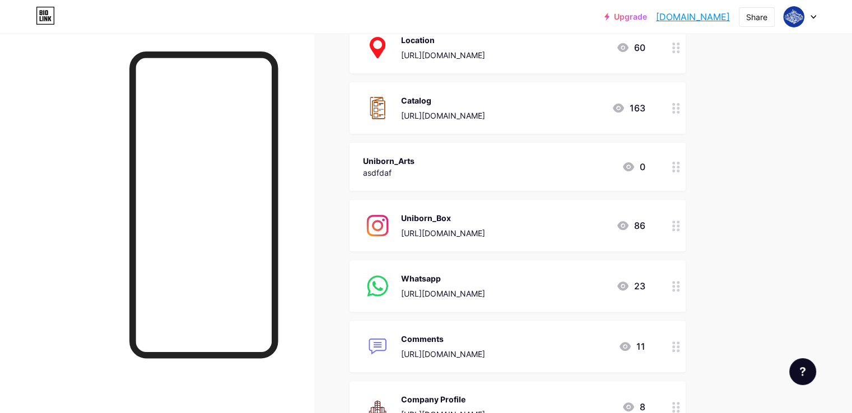
click at [493, 168] on div "Uniborn_Arts [GEOGRAPHIC_DATA] 0" at bounding box center [504, 167] width 282 height 26
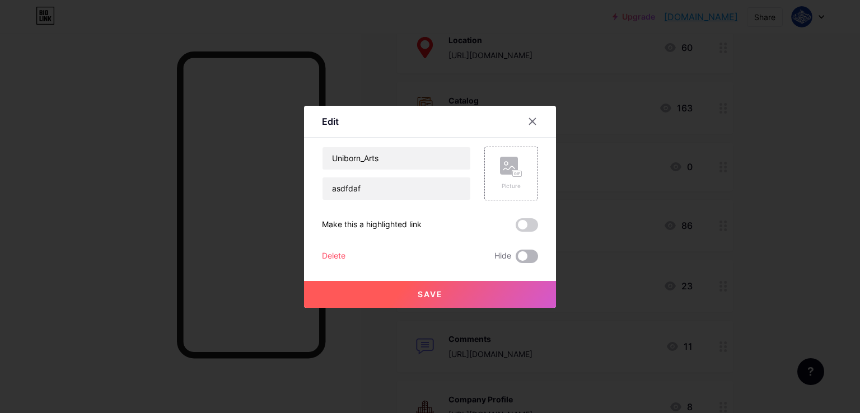
click at [520, 255] on span at bounding box center [527, 256] width 22 height 13
click at [516, 259] on input "checkbox" at bounding box center [516, 259] width 0 height 0
click at [495, 294] on button "Save" at bounding box center [430, 294] width 252 height 27
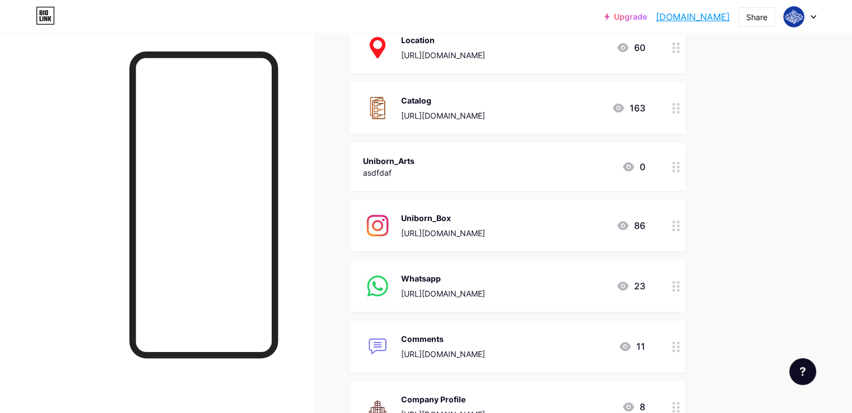
click at [314, 166] on div at bounding box center [157, 240] width 314 height 413
